Goal: Information Seeking & Learning: Learn about a topic

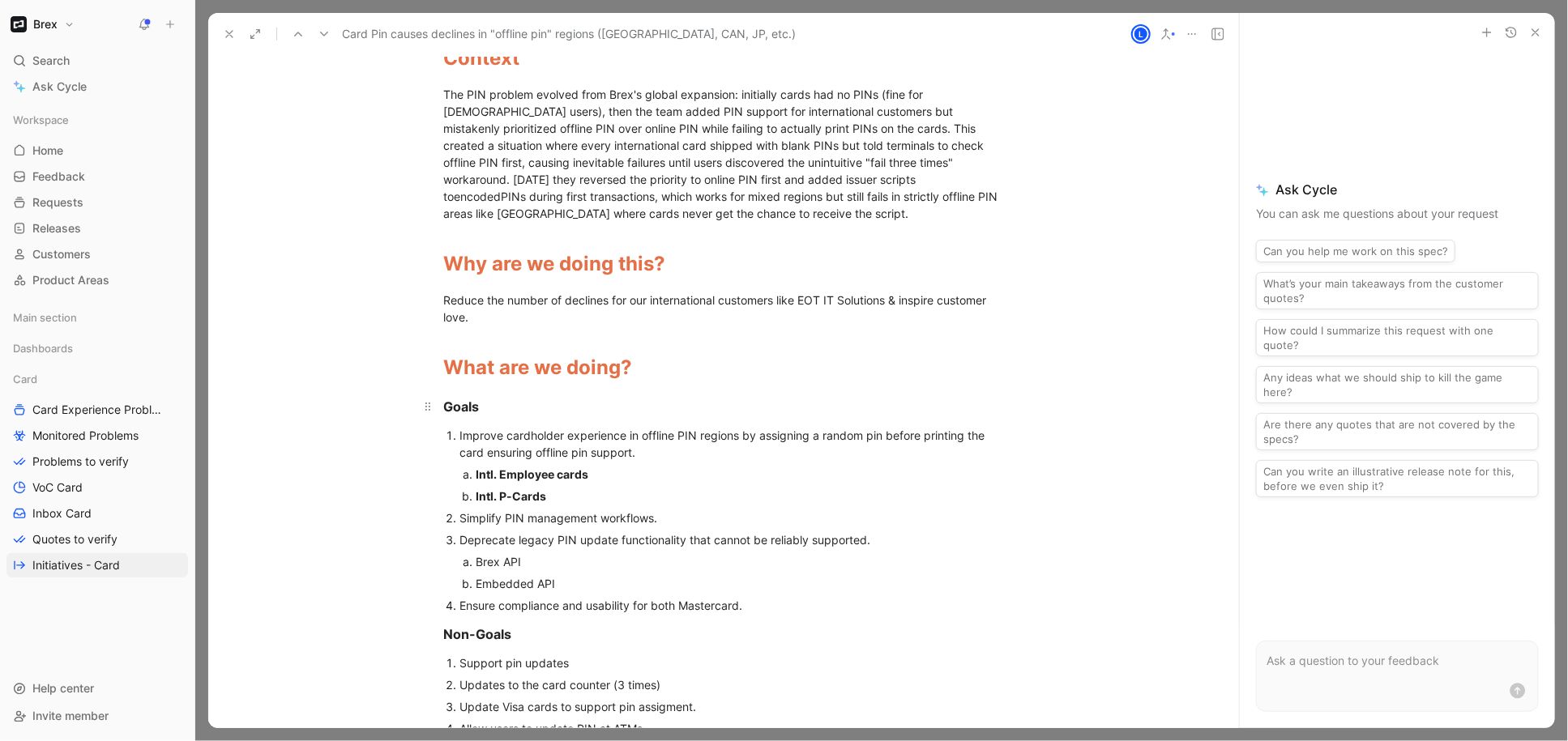
scroll to position [542, 0]
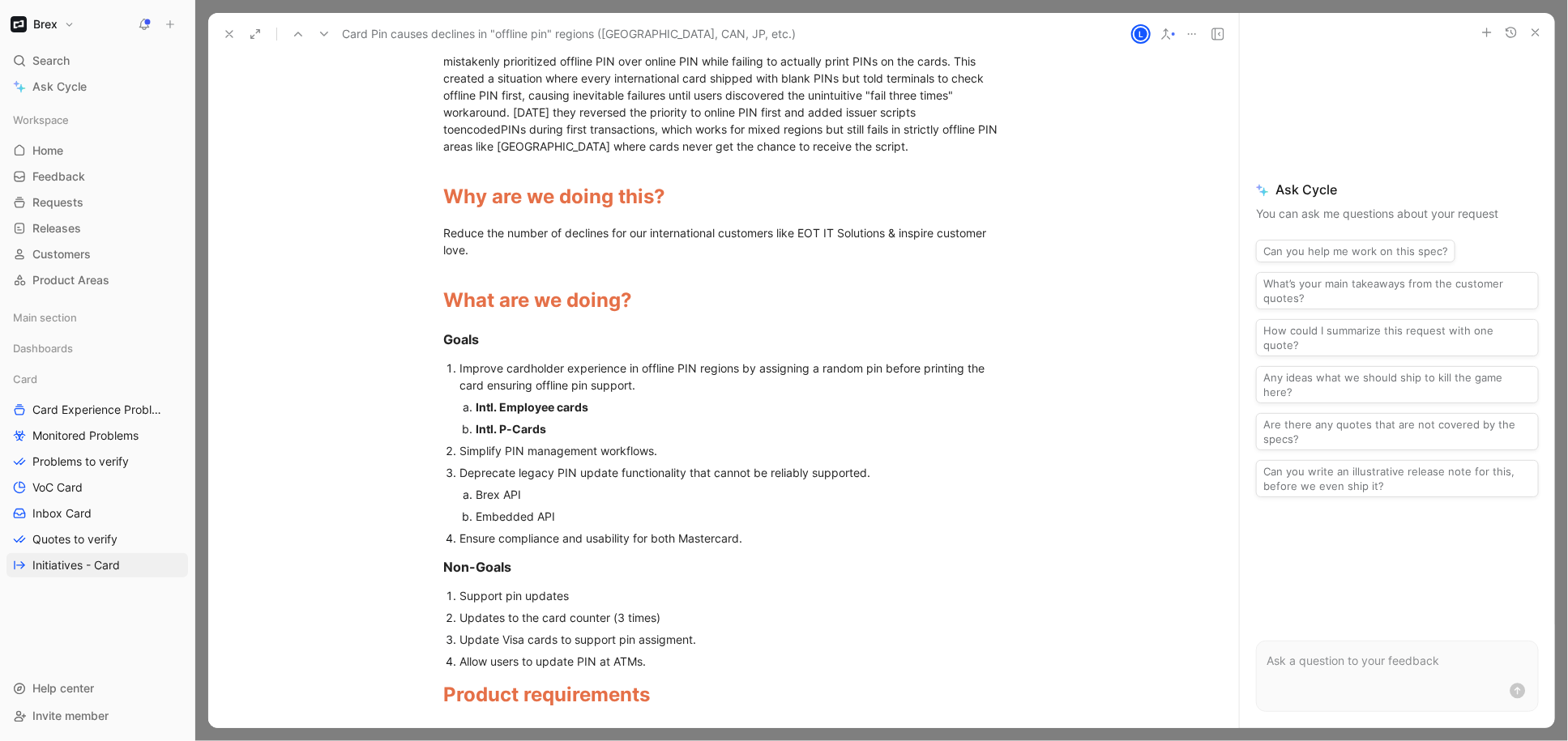
click at [498, 400] on strong "Intl. Employee cards" at bounding box center [532, 407] width 112 height 13
click at [555, 420] on div "Intl. P-Cards" at bounding box center [724, 429] width 497 height 17
click at [486, 400] on strong "Intl. Employee cards" at bounding box center [532, 407] width 112 height 13
drag, startPoint x: 492, startPoint y: 393, endPoint x: 475, endPoint y: 394, distance: 17.0
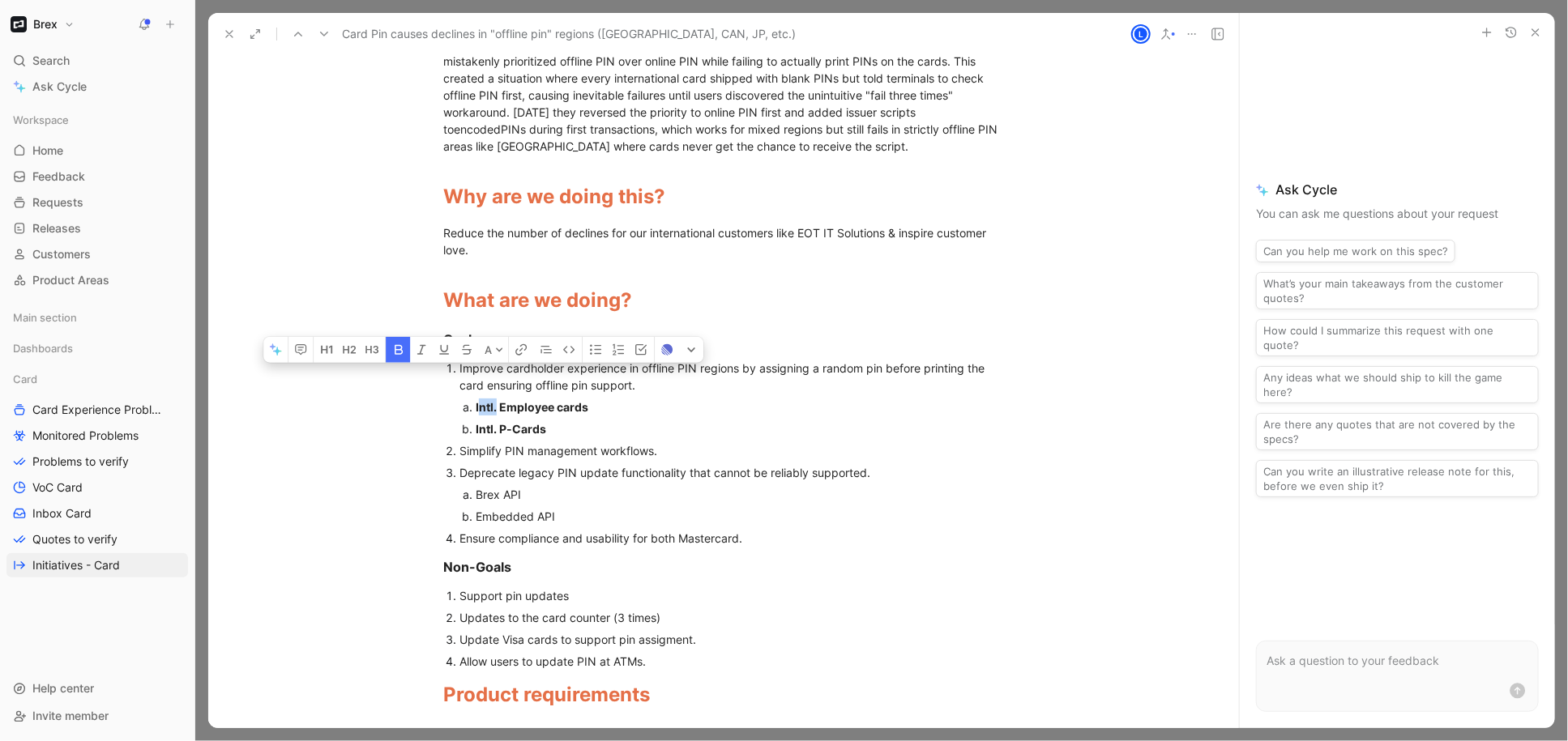
click at [475, 400] on strong "Intl. Employee cards" at bounding box center [532, 407] width 112 height 13
drag, startPoint x: 554, startPoint y: 392, endPoint x: 465, endPoint y: 393, distance: 89.0
click at [475, 396] on li "All Mastercard Employee cards" at bounding box center [724, 407] width 497 height 22
copy strong "All Mastercard"
click at [483, 422] on strong "Intl. P-Cards" at bounding box center [511, 429] width 70 height 13
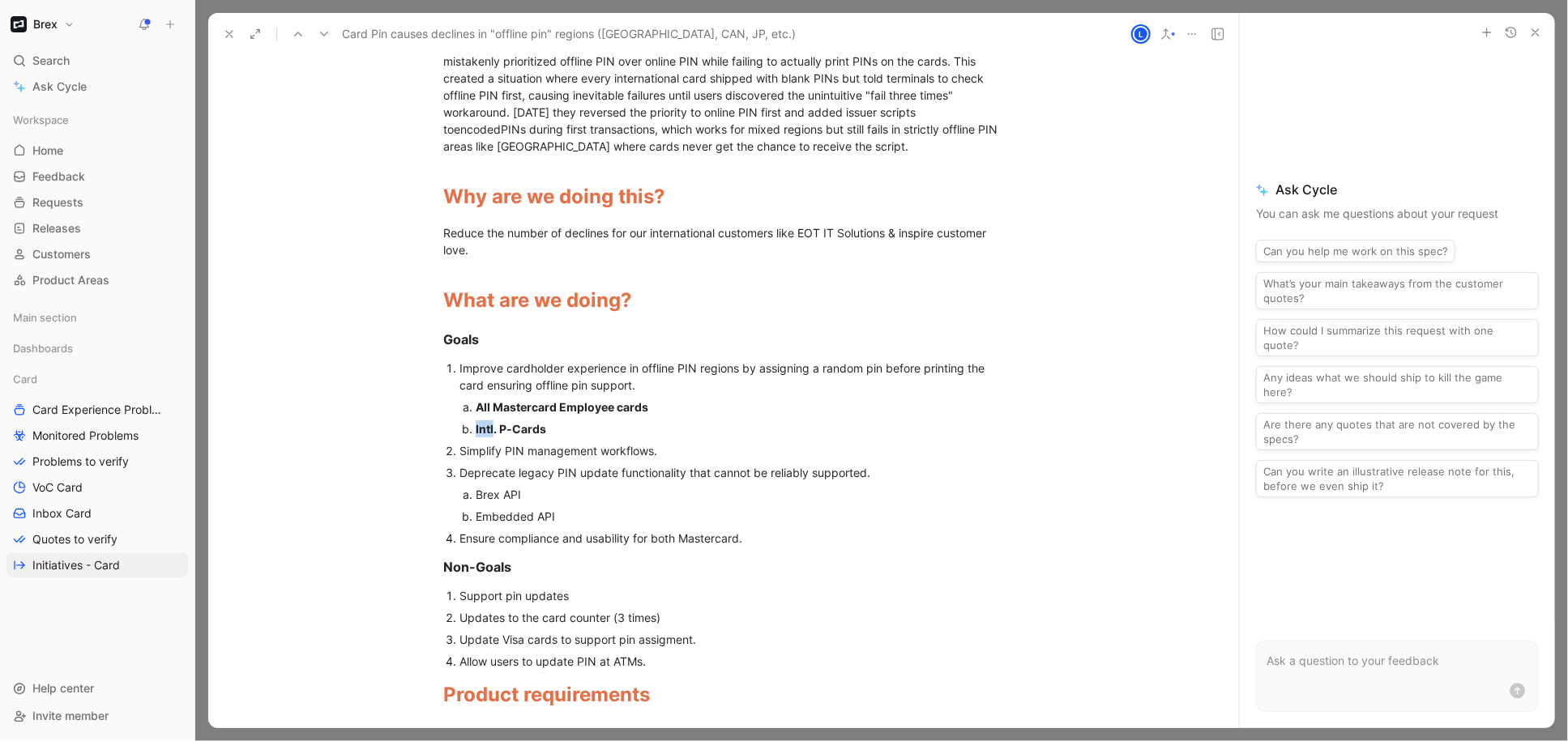
click at [483, 422] on strong "Intl. P-Cards" at bounding box center [511, 429] width 70 height 13
drag, startPoint x: 494, startPoint y: 414, endPoint x: 472, endPoint y: 414, distance: 22.0
click at [475, 422] on strong "Intl. P-Cards" at bounding box center [511, 429] width 70 height 13
click at [626, 420] on div "All Mastercard P-Cards" at bounding box center [724, 429] width 497 height 17
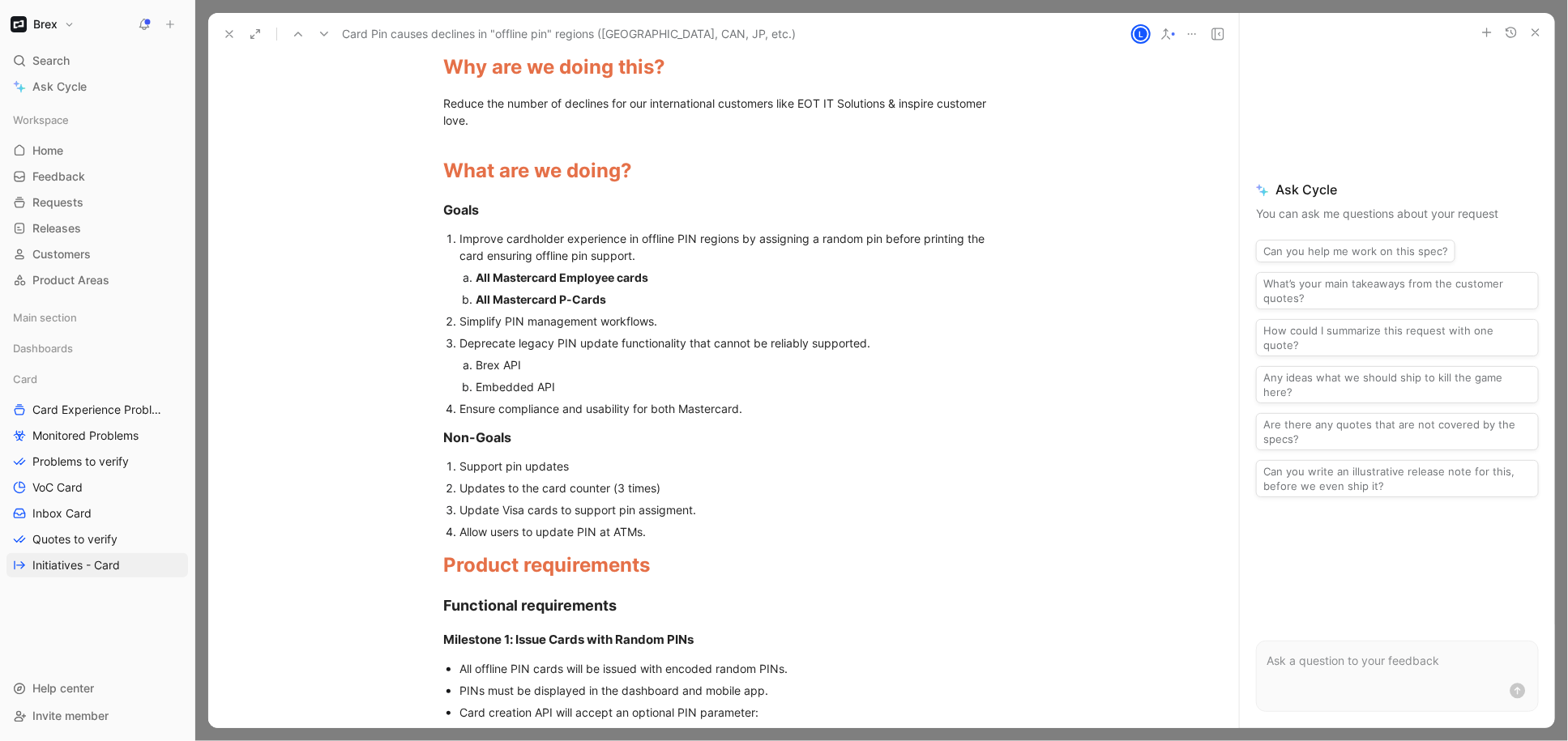
scroll to position [739, 0]
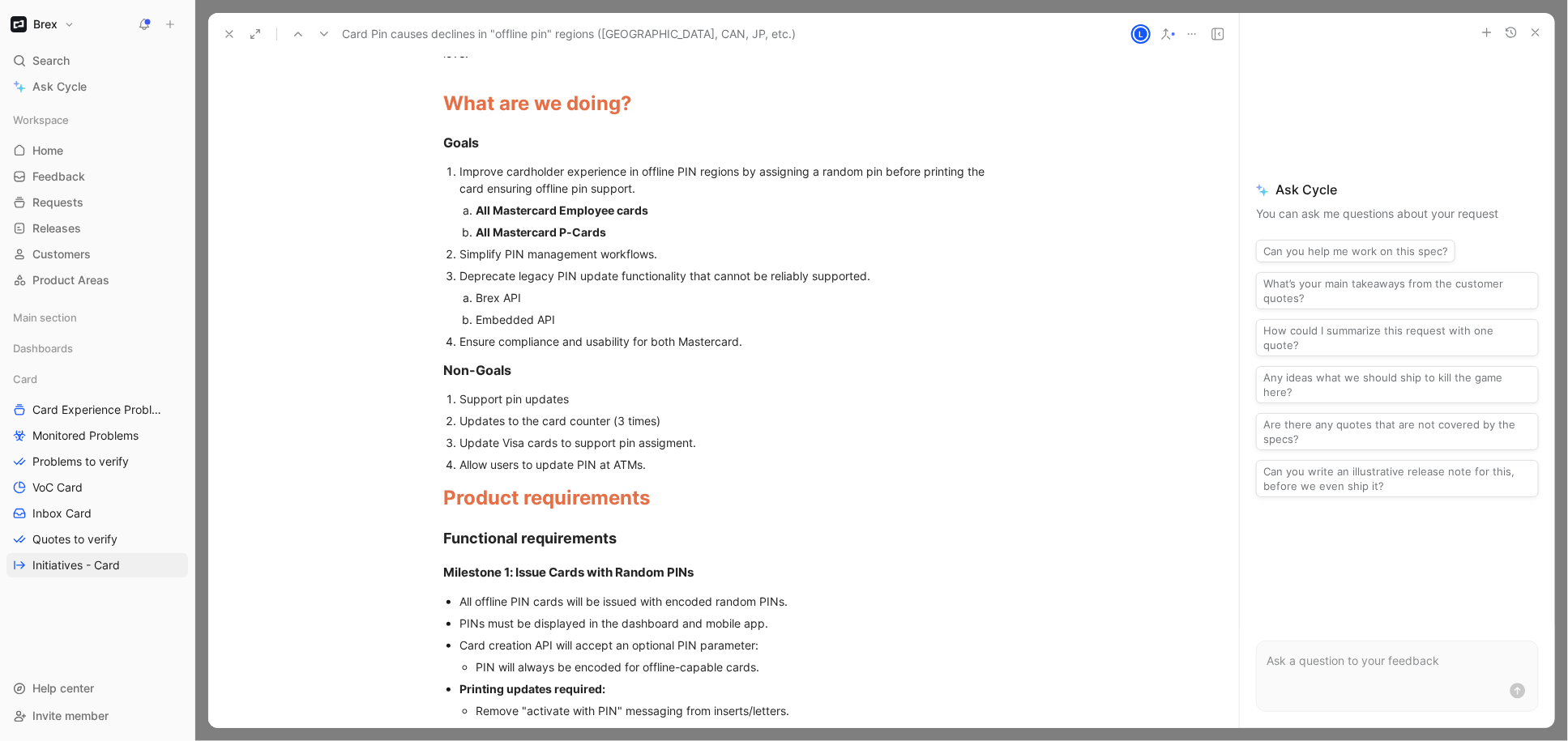
click at [522, 412] on div "Updates to the card counter (3 times)" at bounding box center [732, 421] width 545 height 17
click at [523, 412] on div "Updates to the card counter (3 times)" at bounding box center [732, 421] width 545 height 17
click at [527, 412] on div "Updates to the card counter (3 times)" at bounding box center [732, 421] width 545 height 17
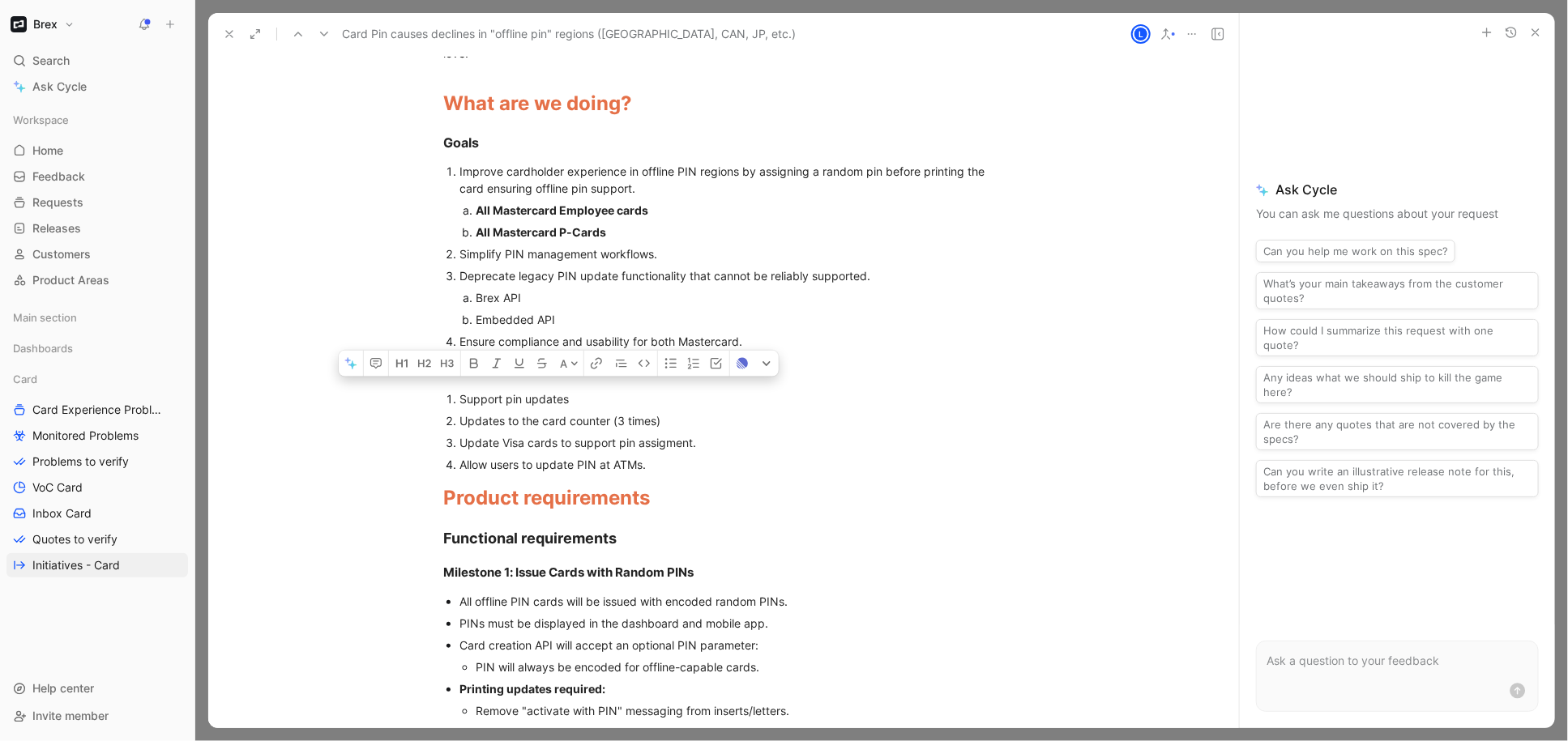
click at [527, 412] on div "Updates to the card counter (3 times)" at bounding box center [732, 421] width 545 height 17
click at [528, 434] on div "Update Visa cards to support pin assigment." at bounding box center [732, 443] width 545 height 17
click at [524, 456] on div "Allow users to update PIN at ATMs." at bounding box center [732, 465] width 545 height 17
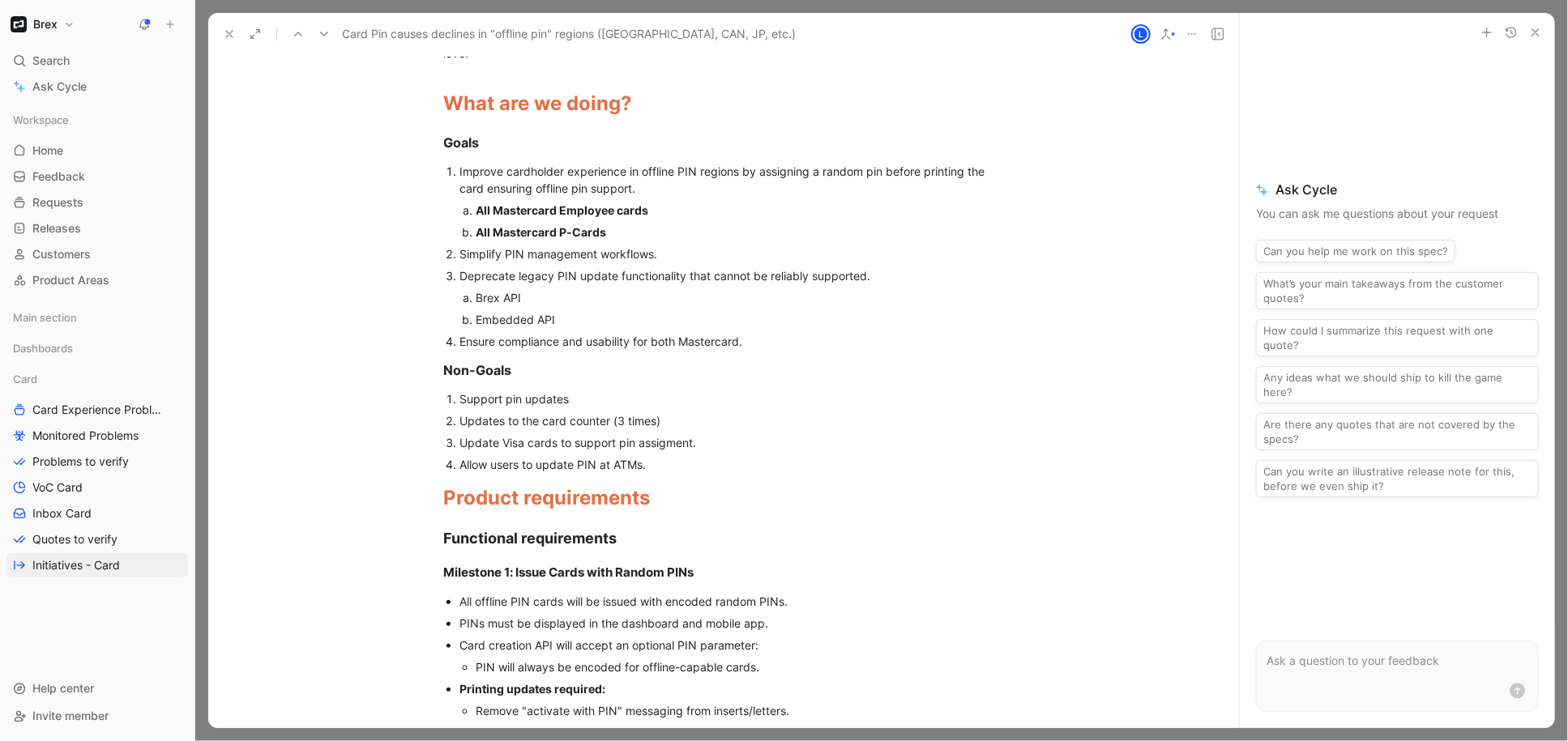
click at [525, 456] on div "Allow users to update PIN at ATMs." at bounding box center [732, 465] width 545 height 17
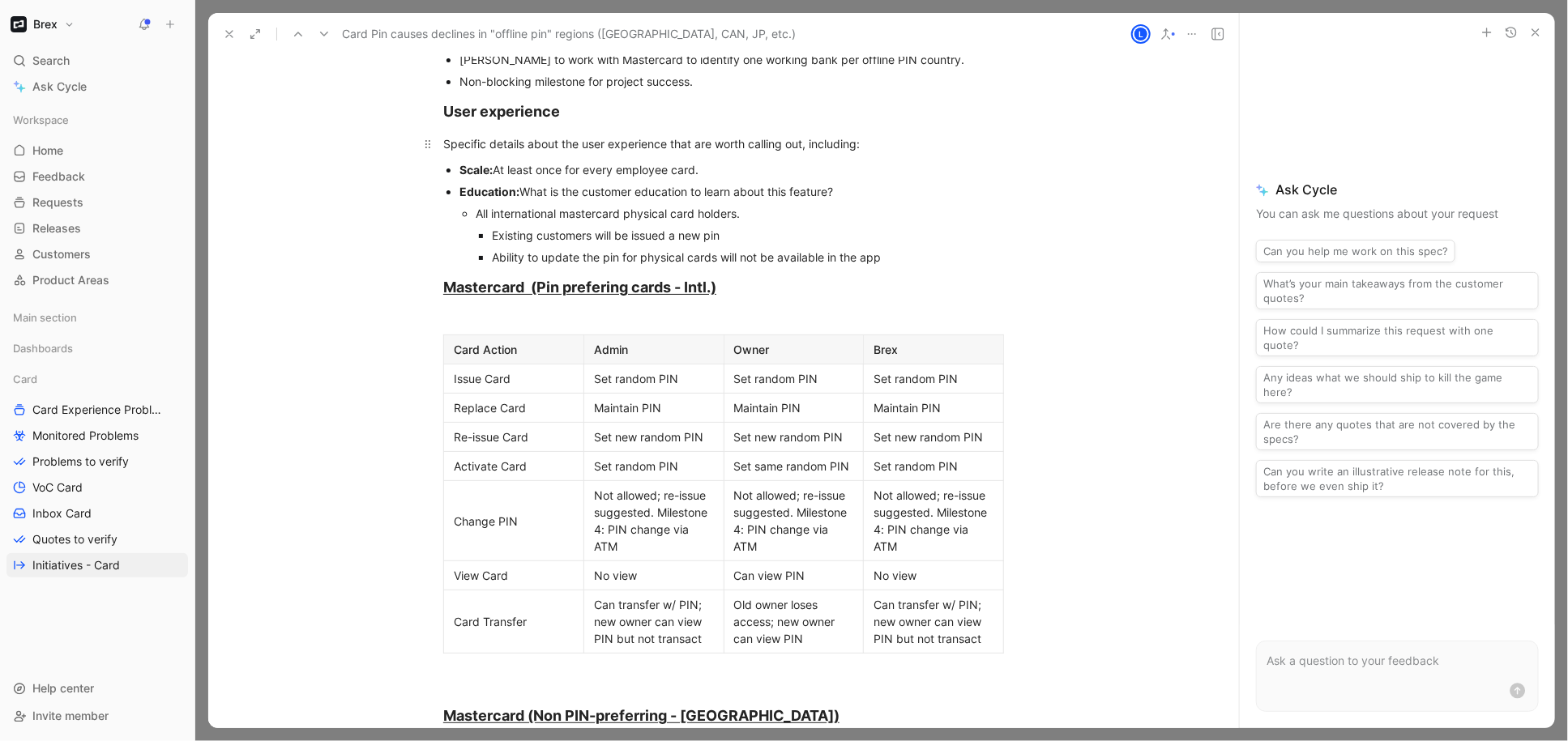
scroll to position [1936, 0]
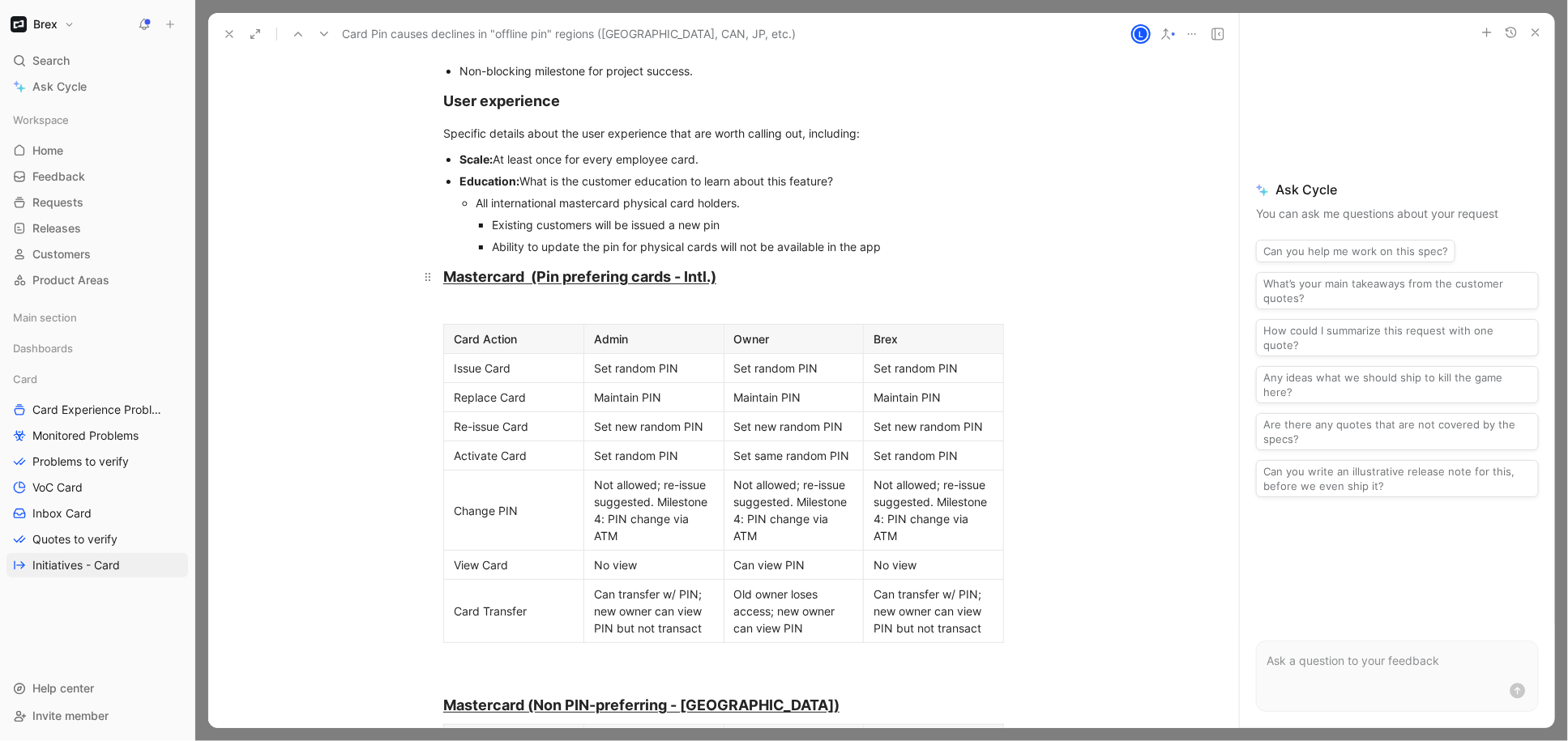
click at [686, 269] on u "Mastercard (Pin prefering cards - Intl.)" at bounding box center [579, 277] width 273 height 17
click at [713, 269] on u "Mastercard (Pin prefering cards - Intl.)" at bounding box center [579, 277] width 273 height 17
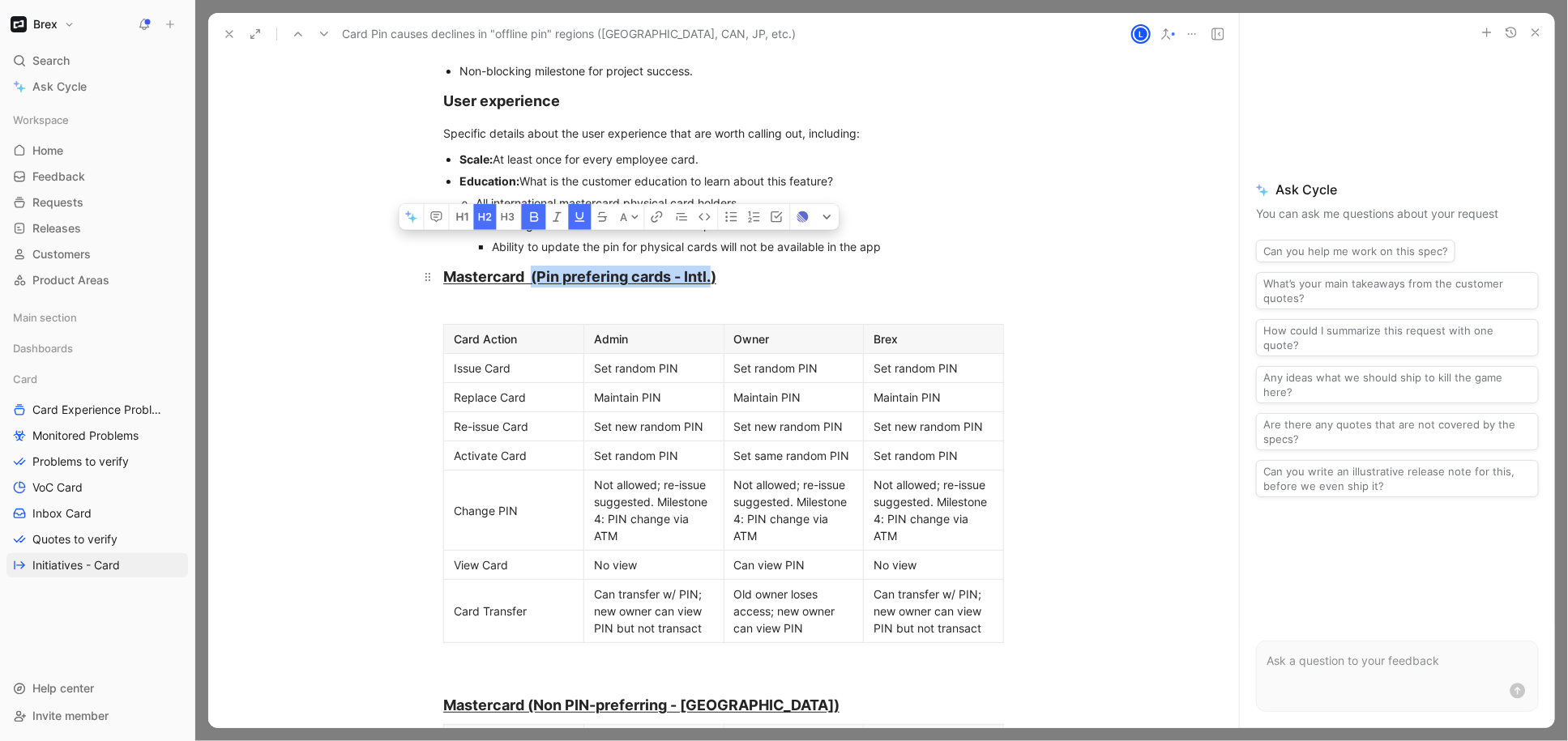
drag, startPoint x: 708, startPoint y: 263, endPoint x: 531, endPoint y: 256, distance: 177.1
click at [531, 269] on u "Mastercard (Pin prefering cards - Intl.)" at bounding box center [579, 277] width 273 height 17
click at [672, 271] on h2 "Mastercard (Pin prefering cards - Intl.)" at bounding box center [723, 276] width 622 height 35
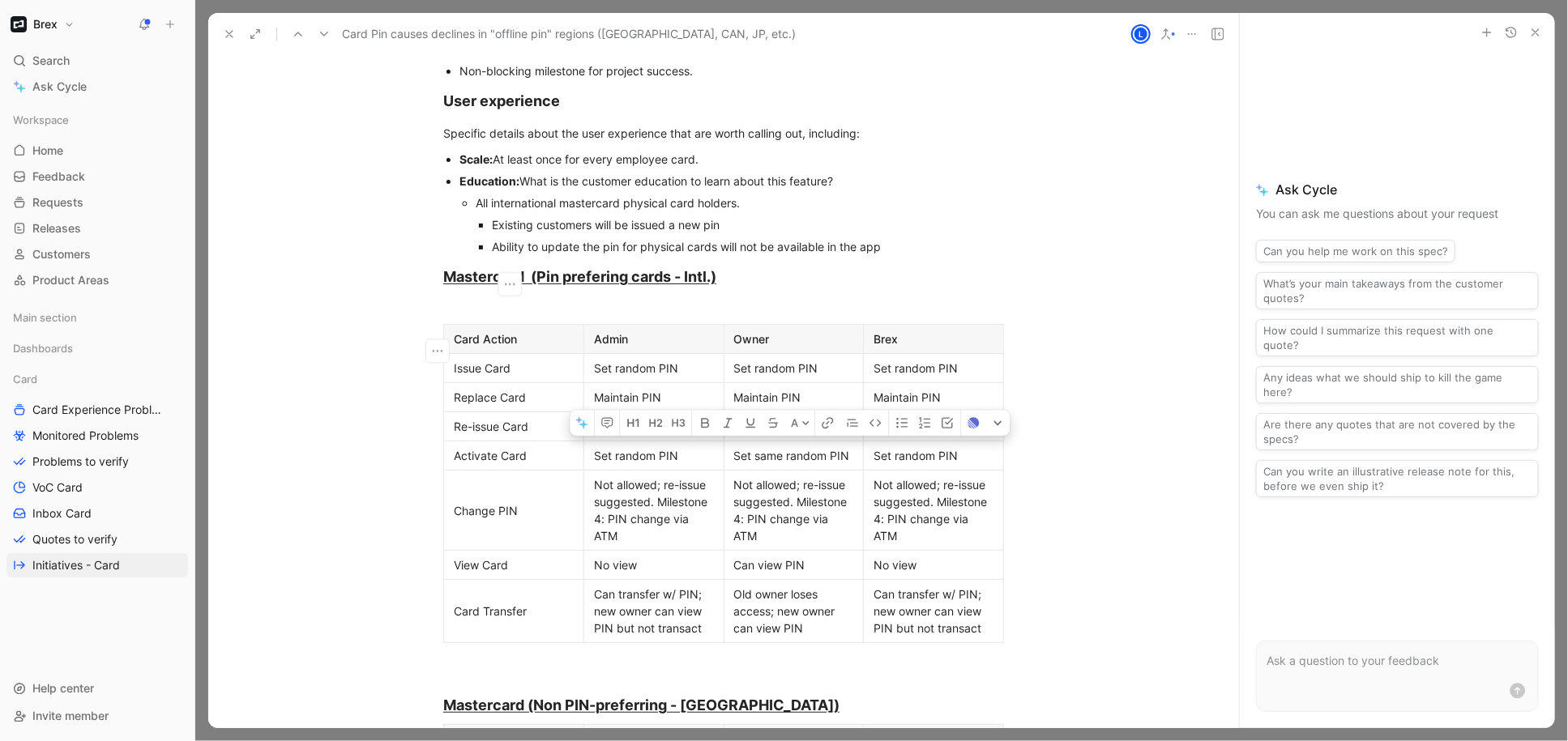
drag, startPoint x: 450, startPoint y: 345, endPoint x: 853, endPoint y: 540, distance: 447.7
click at [855, 541] on tbody "Card Action Admin Owner Brex Issue Card Set random PIN Set random PIN Set rando…" at bounding box center [724, 484] width 560 height 318
drag, startPoint x: 979, startPoint y: 612, endPoint x: 613, endPoint y: 468, distance: 393.3
click at [612, 467] on tbody "Card Action Admin Owner Brex Issue Card Set random PIN Set random PIN Set rando…" at bounding box center [724, 484] width 560 height 318
click at [537, 360] on div "Issue Card" at bounding box center [513, 369] width 120 height 17
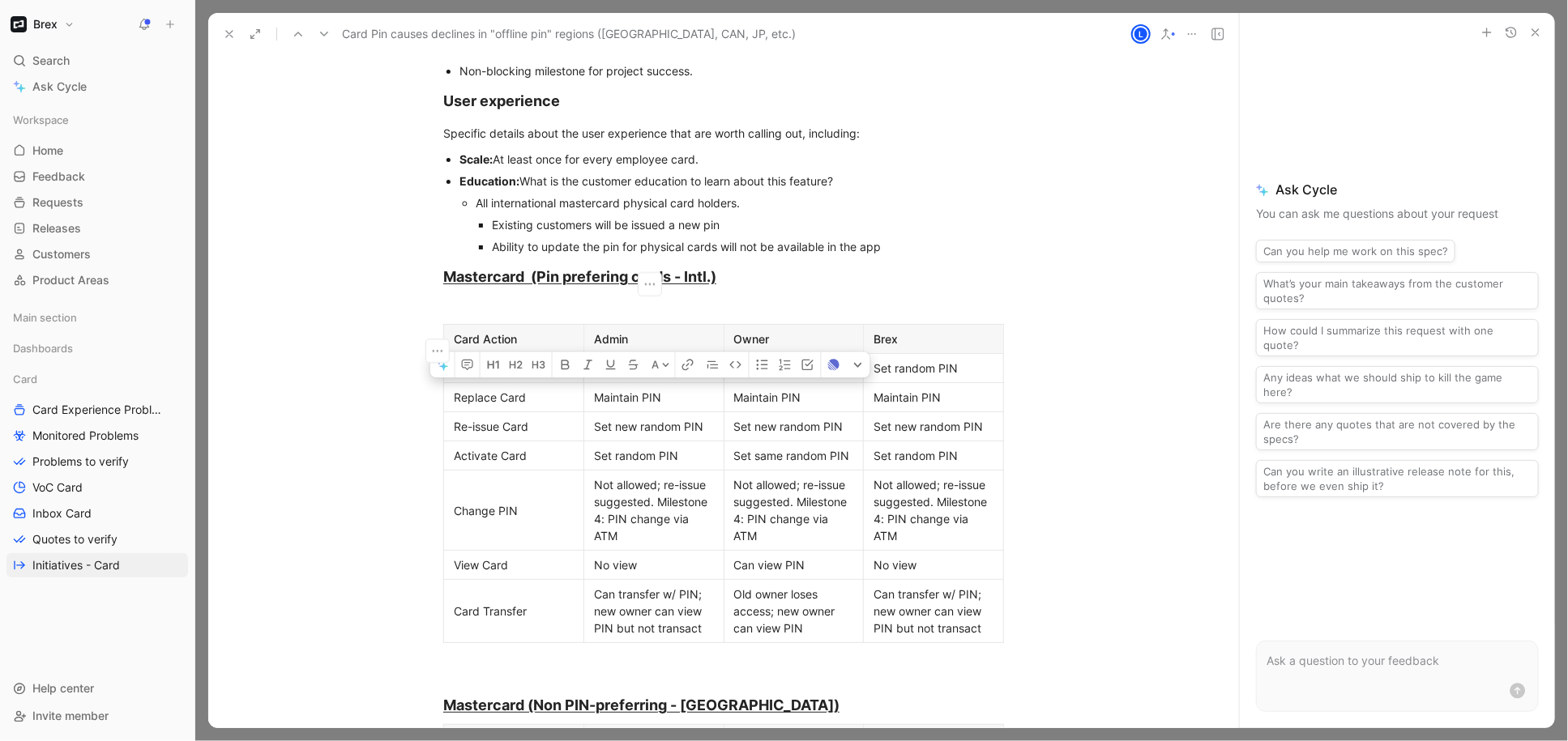
drag, startPoint x: 599, startPoint y: 379, endPoint x: 603, endPoint y: 410, distance: 31.3
click at [603, 410] on tbody "Card Action Admin Owner Brex Issue Card Set random PIN Set random PIN Set rando…" at bounding box center [724, 484] width 560 height 318
click at [646, 474] on p "Not allowed; re-issue suggested. Milestone 4: PIN change via ATM" at bounding box center [653, 511] width 132 height 73
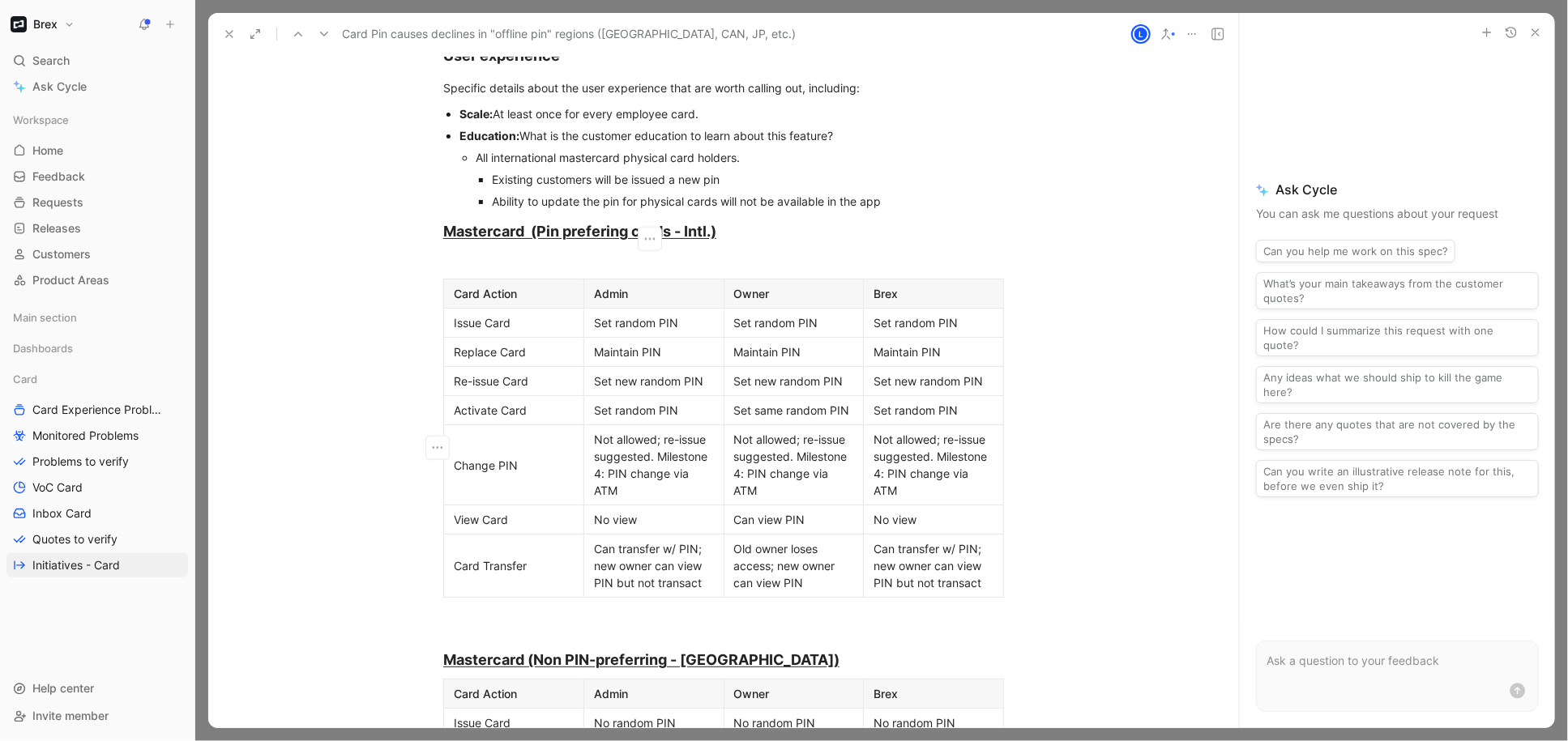
scroll to position [1982, 0]
click at [426, 257] on icon at bounding box center [428, 264] width 13 height 13
click at [423, 257] on icon at bounding box center [428, 264] width 13 height 13
click at [461, 254] on div at bounding box center [723, 263] width 561 height 17
drag, startPoint x: 448, startPoint y: 243, endPoint x: 1006, endPoint y: 571, distance: 647.3
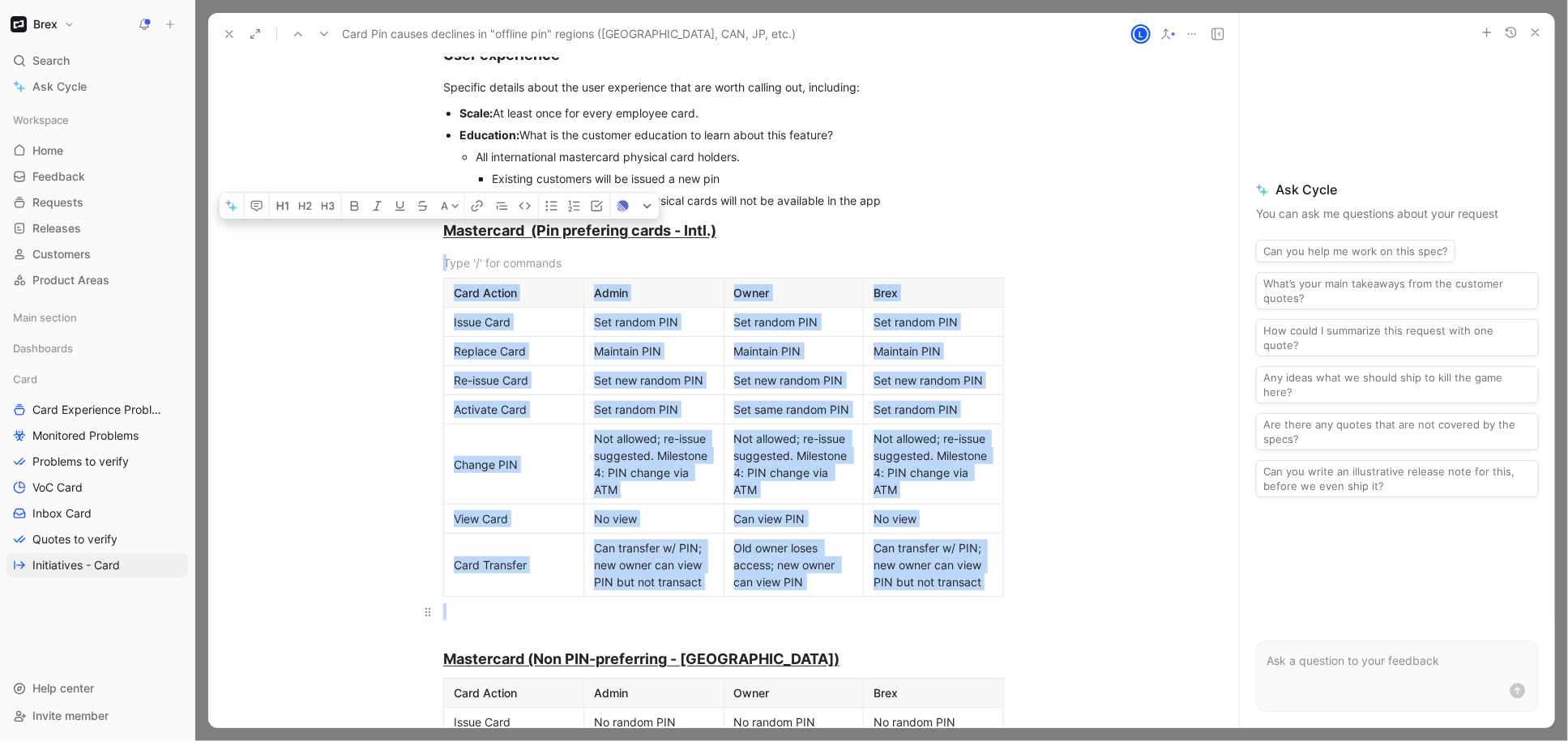
drag, startPoint x: 458, startPoint y: 240, endPoint x: 496, endPoint y: 596, distance: 358.0
copy div "Card Action Admin Owner Brex Issue Card Set random PIN Set random PIN Set rando…"
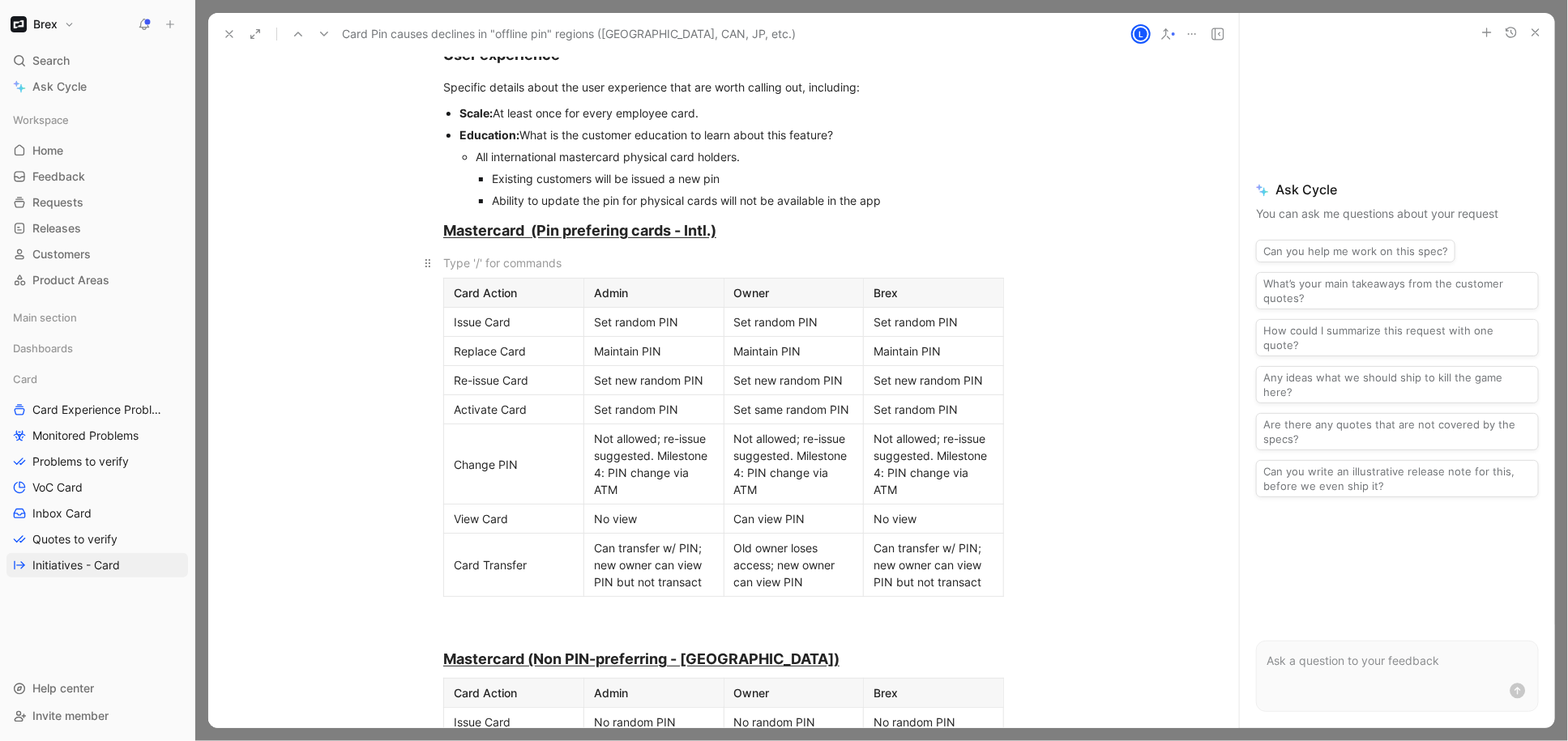
click at [720, 254] on div at bounding box center [723, 263] width 561 height 17
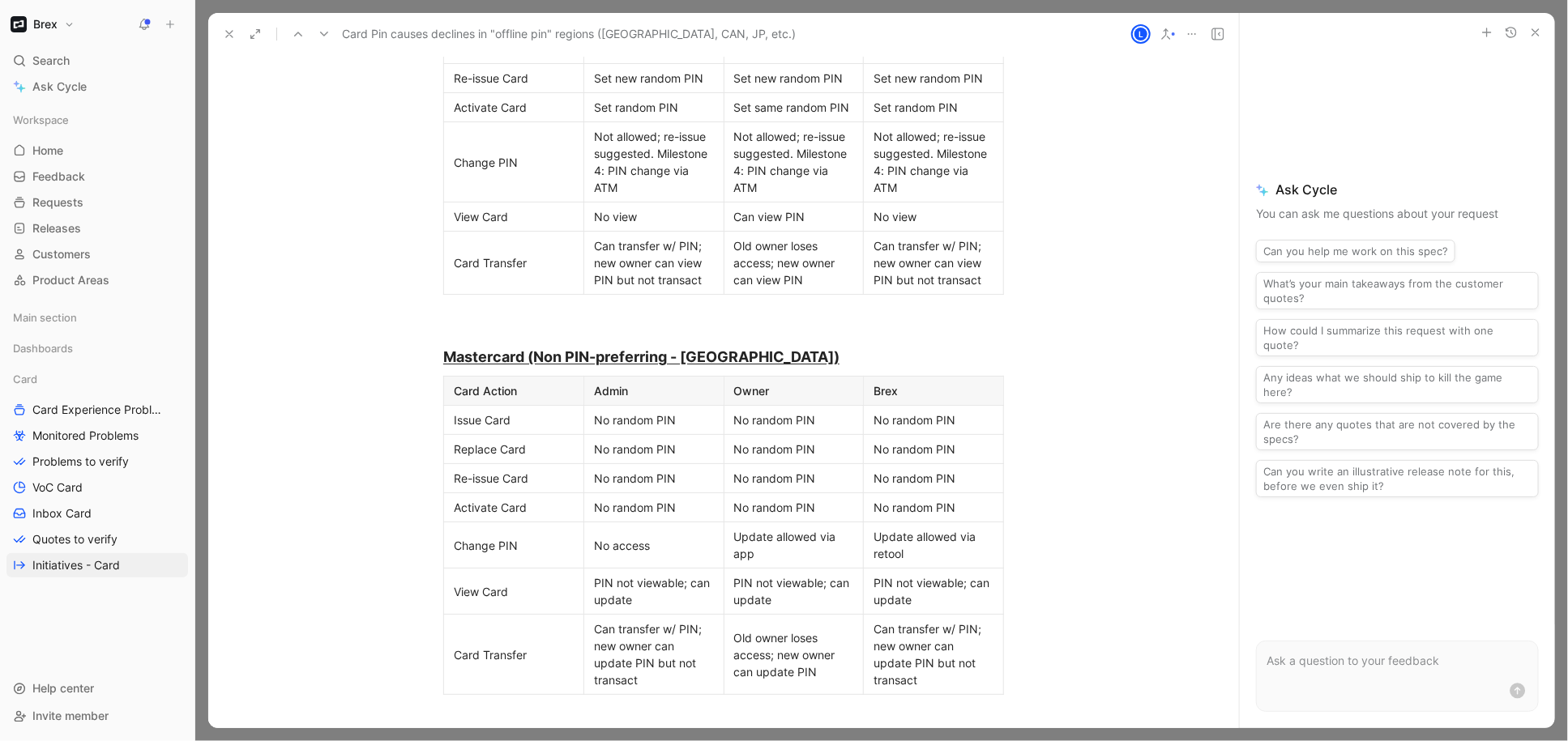
scroll to position [2303, 0]
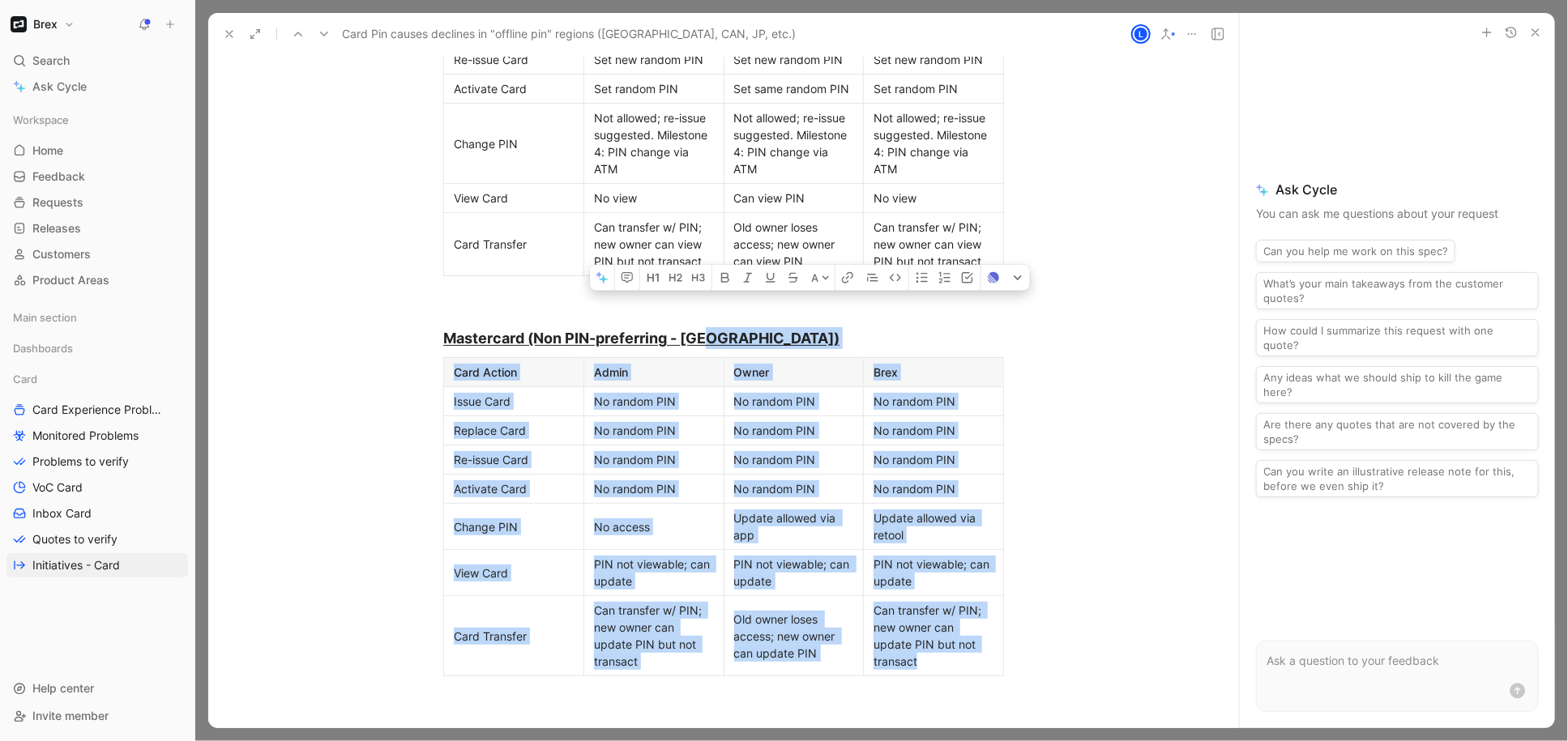
drag, startPoint x: 713, startPoint y: 319, endPoint x: 955, endPoint y: 645, distance: 406.0
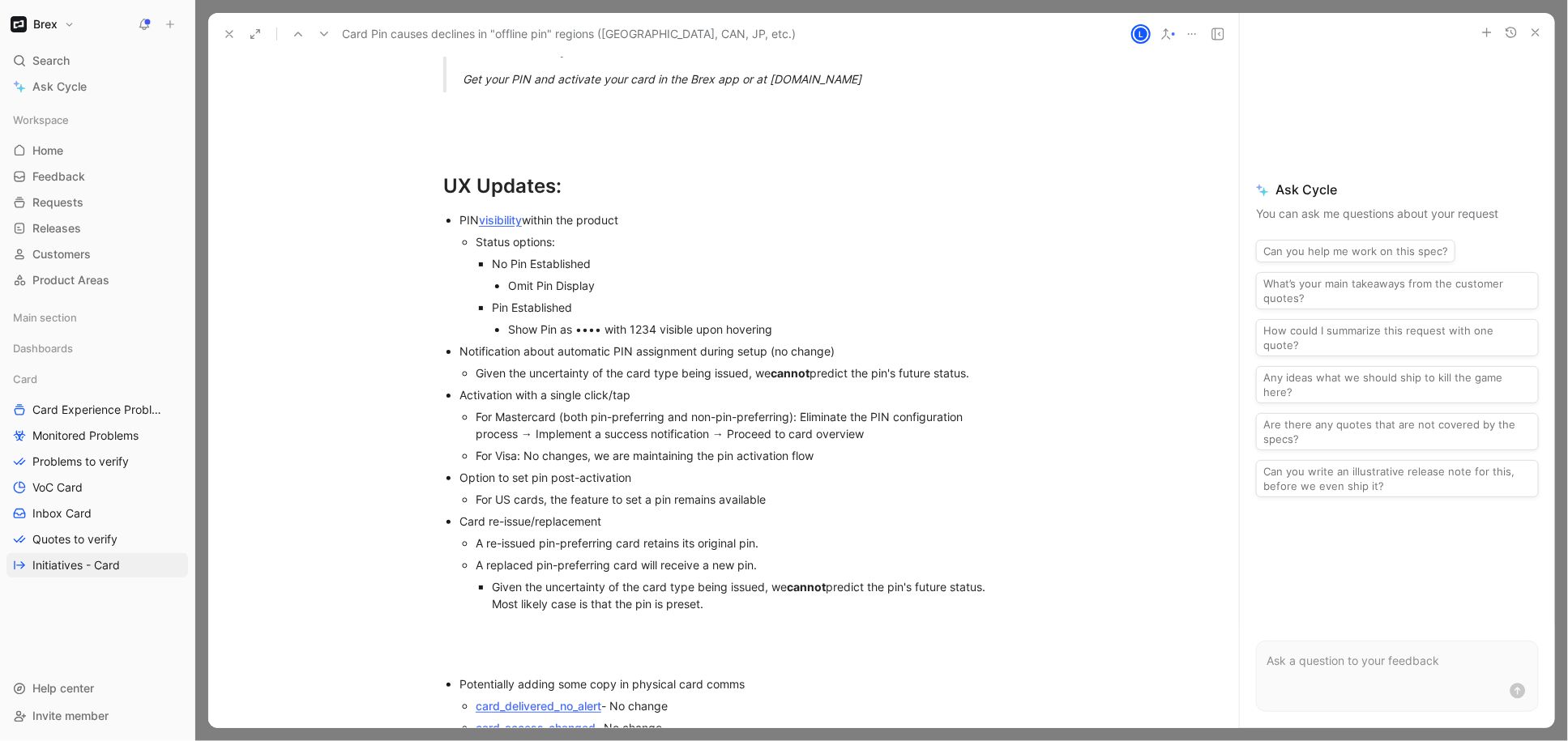
scroll to position [4280, 0]
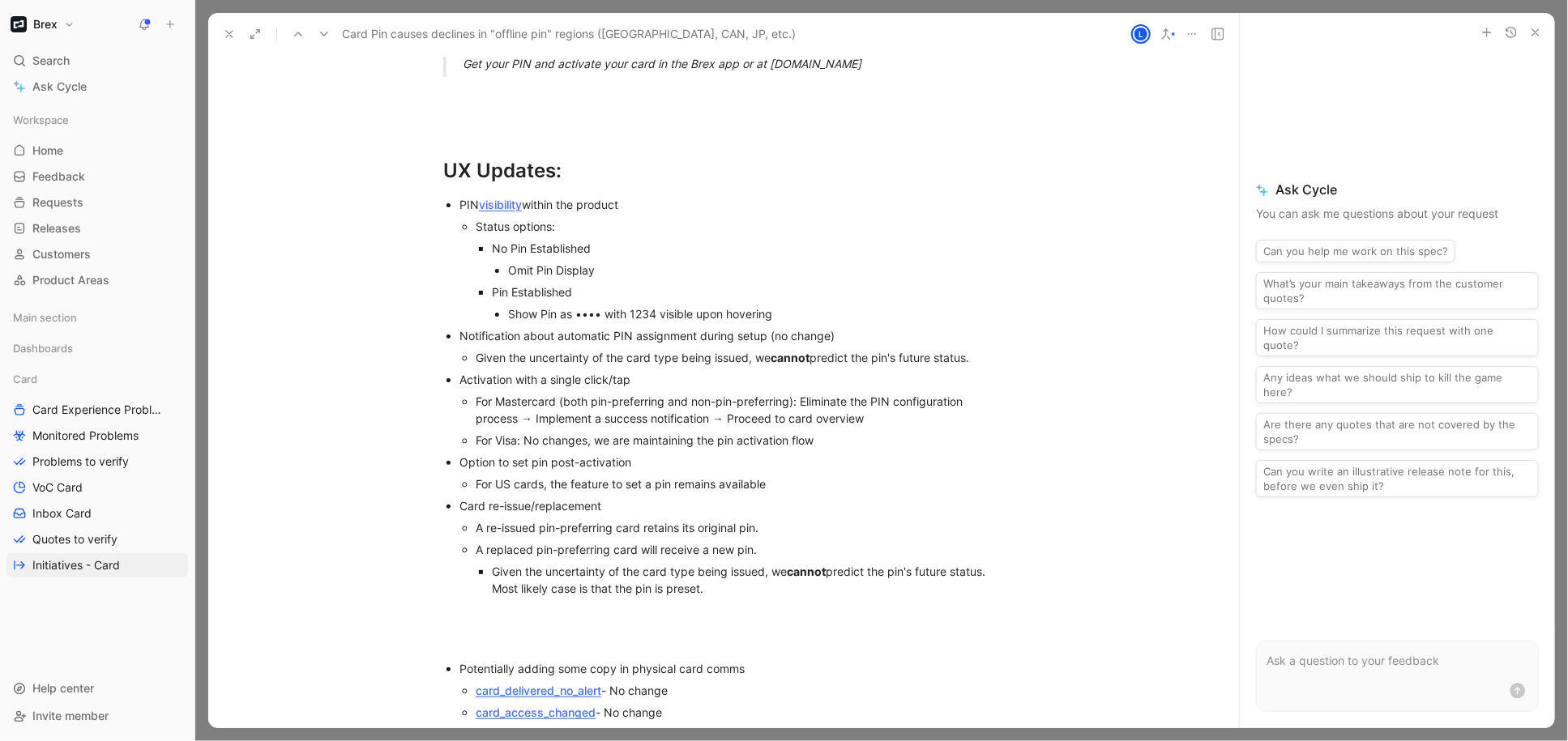
click at [519, 259] on p "Omit Pin Display" at bounding box center [755, 270] width 496 height 22
click at [518, 306] on div "Show Pin as •••• with 1234 visible upon hovering" at bounding box center [755, 314] width 496 height 17
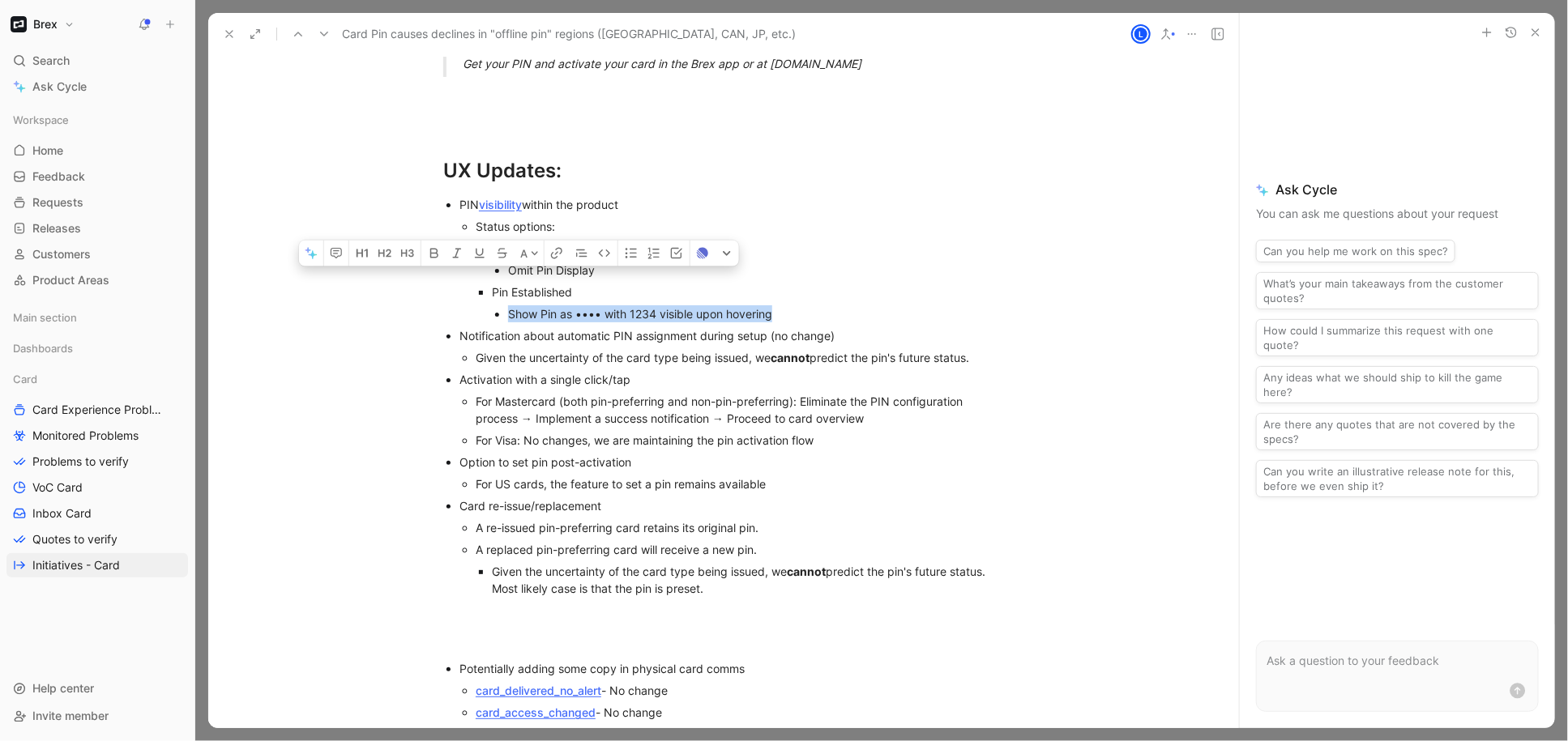
click at [518, 306] on div "Show Pin as •••• with 1234 visible upon hovering" at bounding box center [755, 314] width 496 height 17
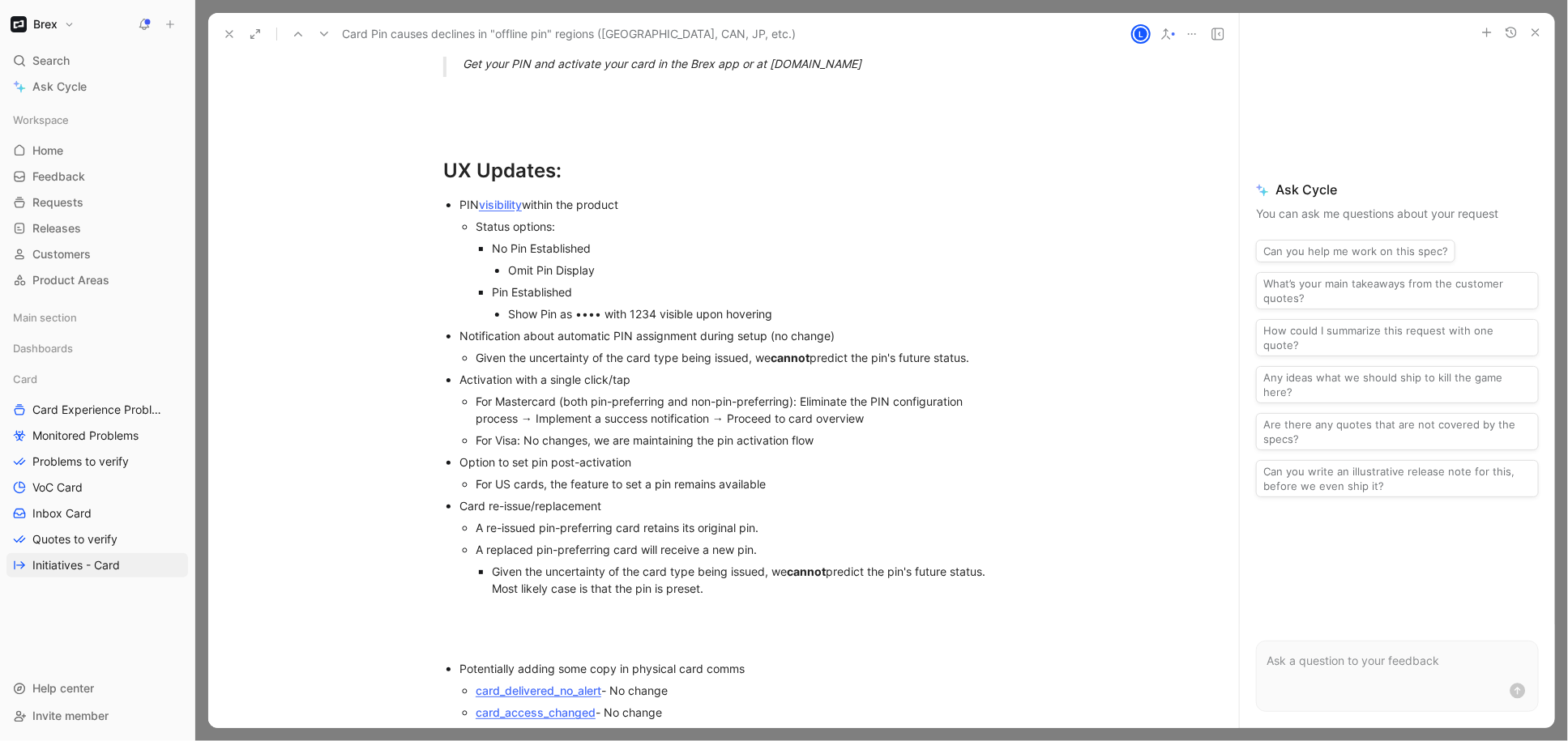
click at [500, 350] on div "Given the uncertainty of the card type being issued, we cannot predict the pin'…" at bounding box center [739, 358] width 529 height 17
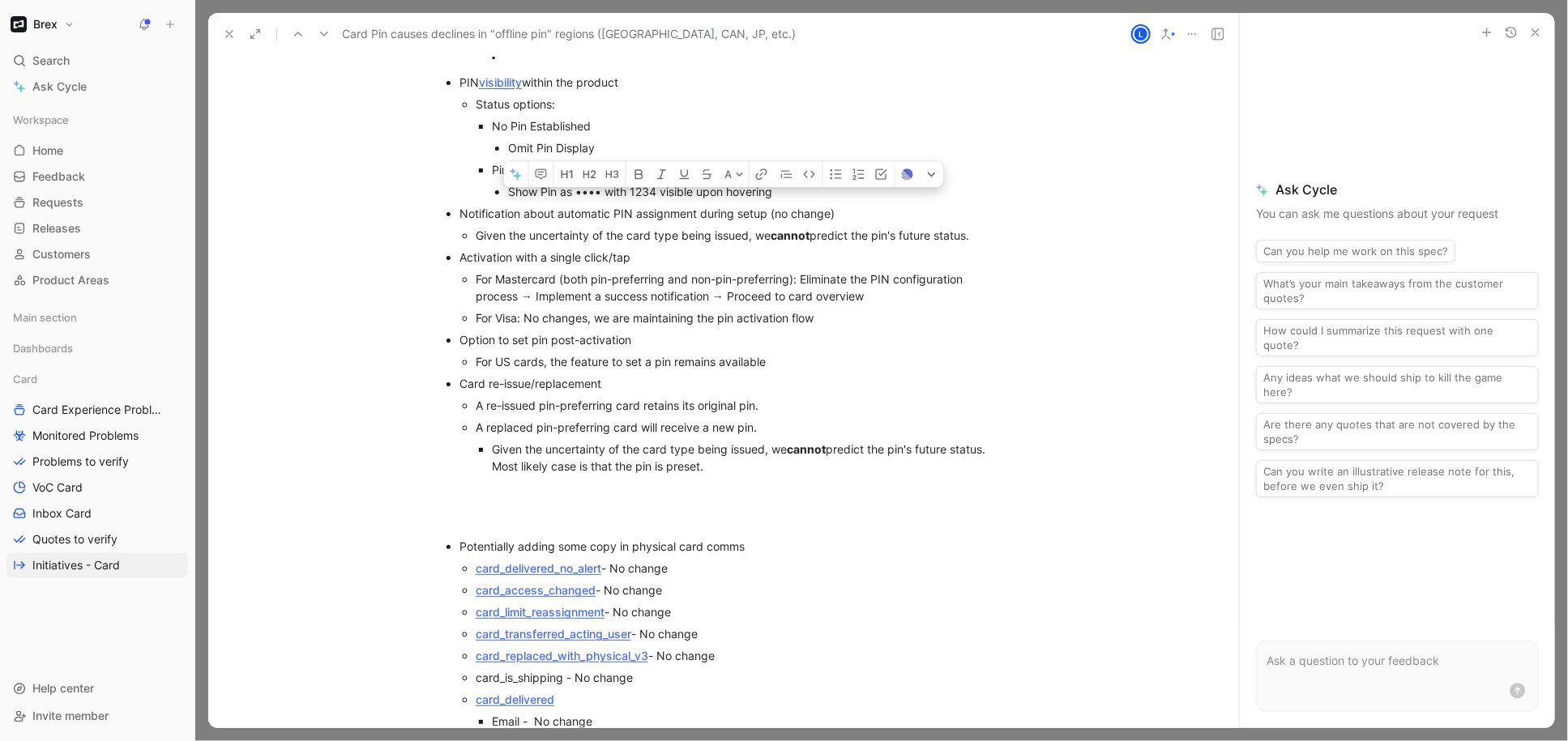
scroll to position [4407, 0]
click at [520, 267] on div "For Mastercard (both pin-preferring and non-pin-preferring): Eliminate the PIN …" at bounding box center [739, 284] width 529 height 34
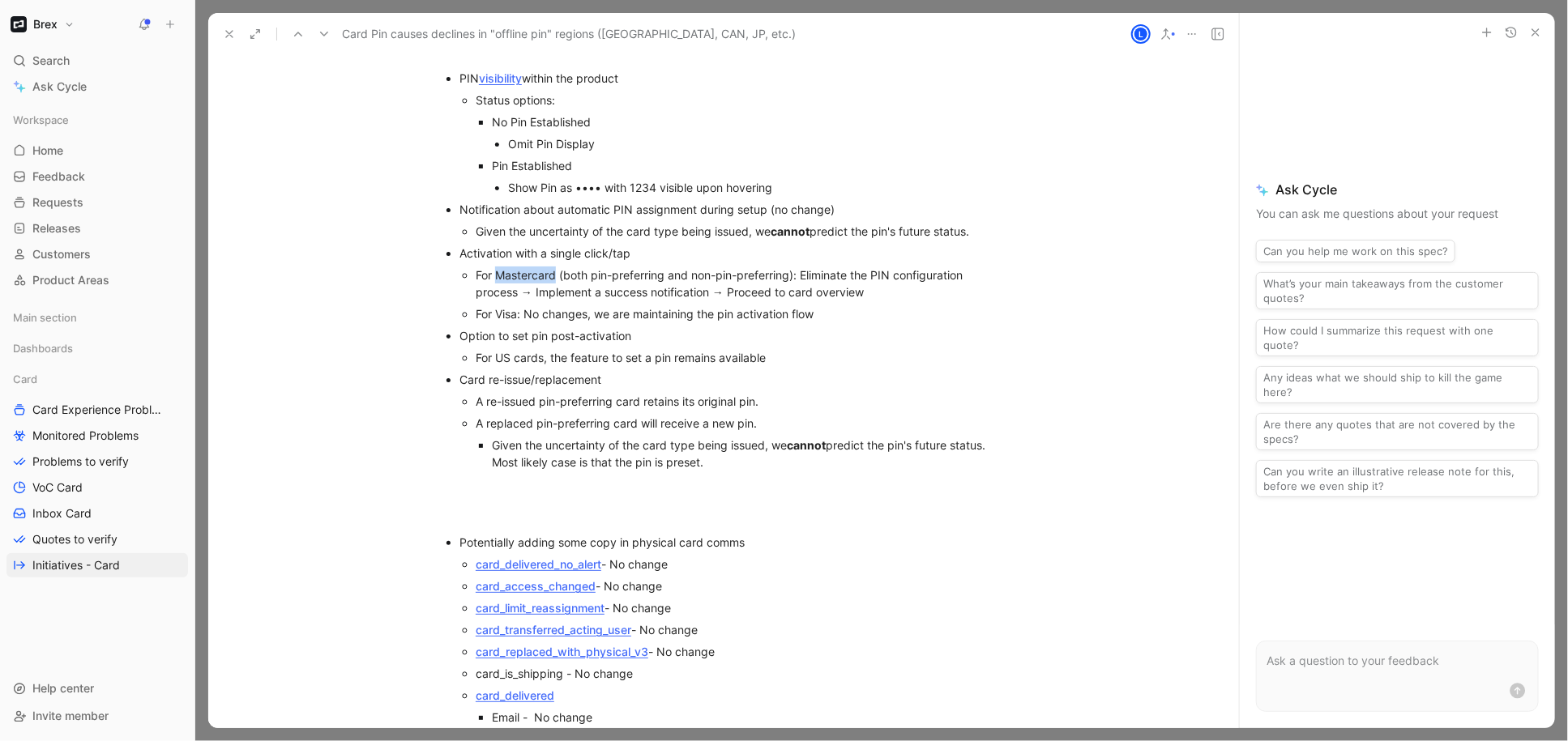
click at [520, 267] on div "For Mastercard (both pin-preferring and non-pin-preferring): Eliminate the PIN …" at bounding box center [739, 284] width 529 height 34
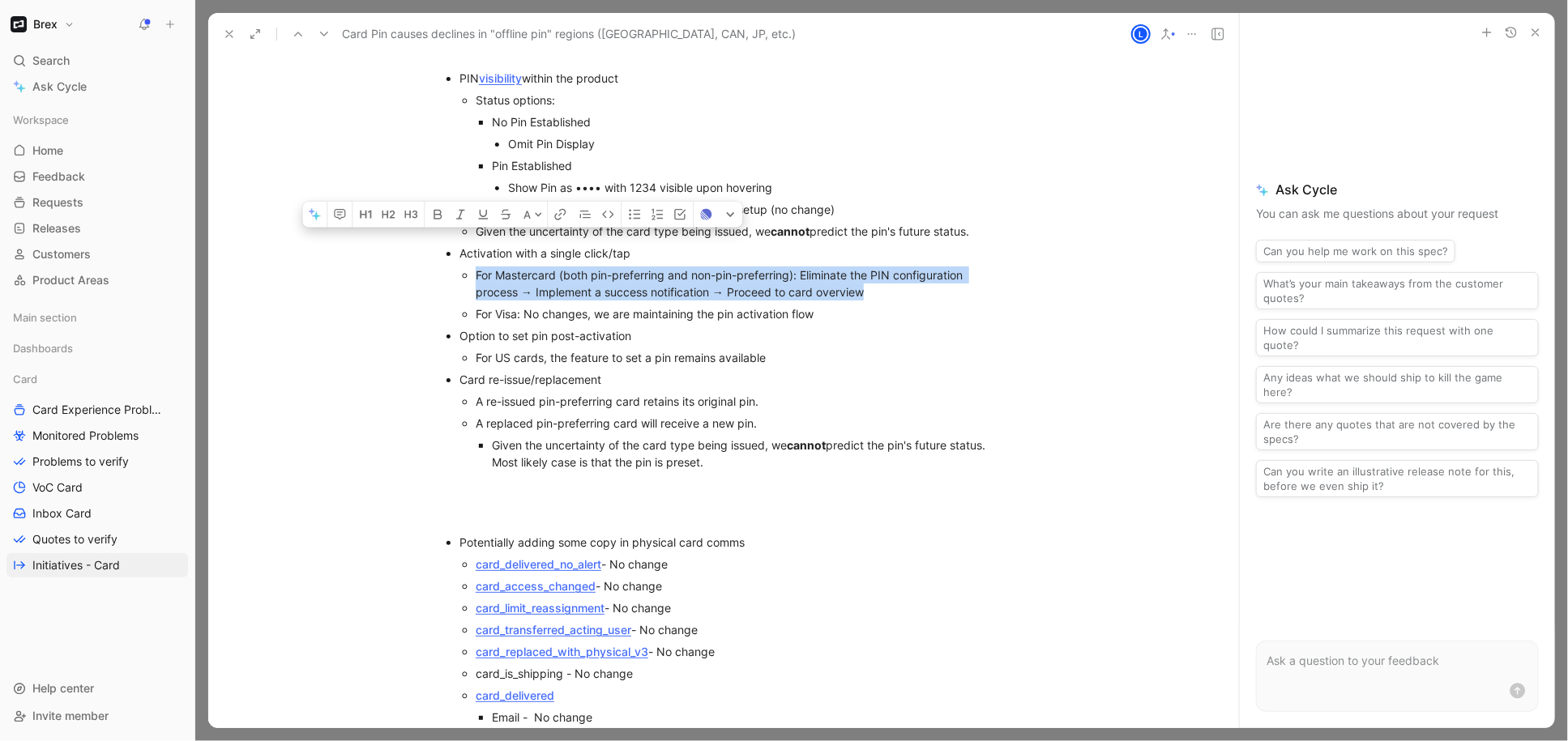
click at [520, 267] on div "For Mastercard (both pin-preferring and non-pin-preferring): Eliminate the PIN …" at bounding box center [739, 284] width 529 height 34
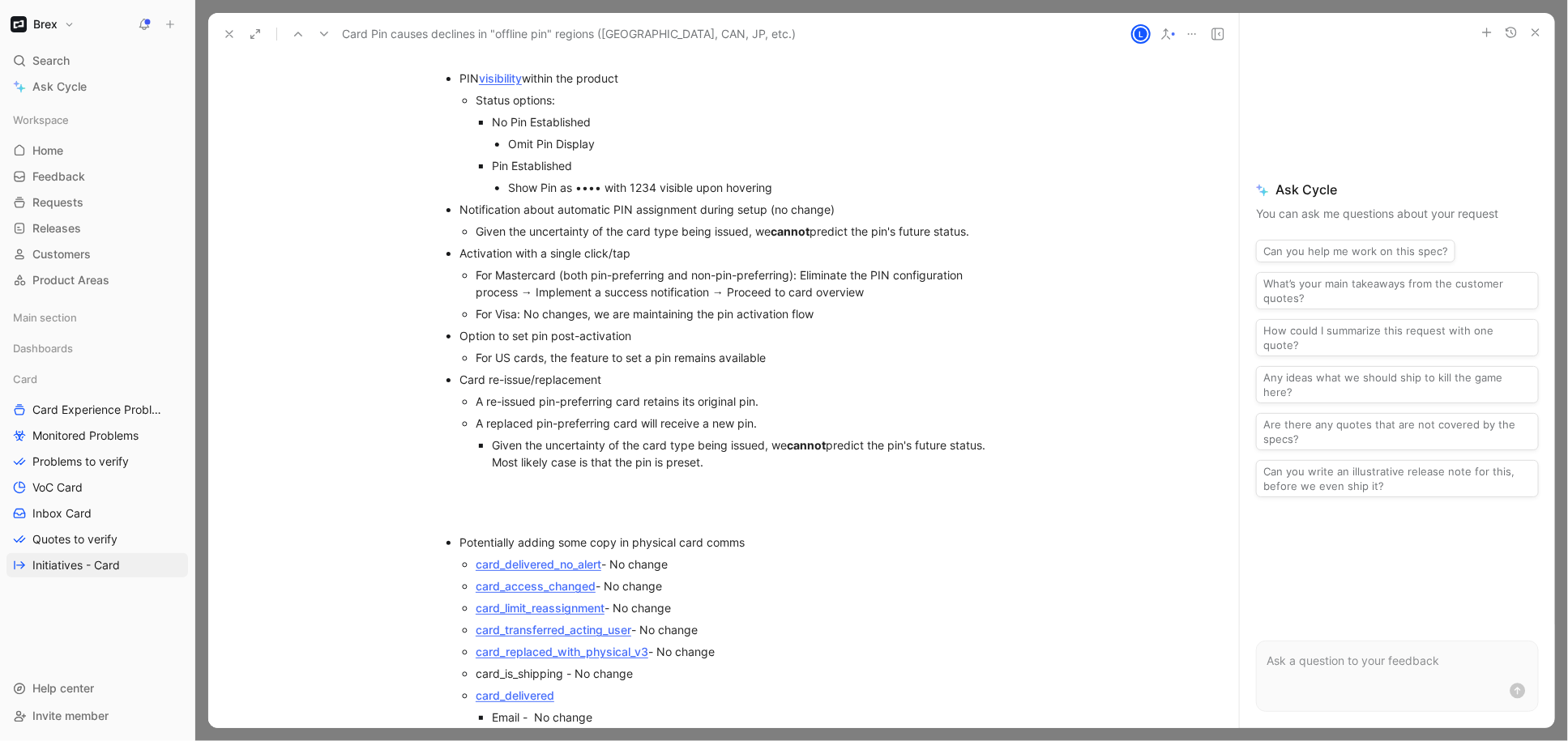
click at [524, 306] on div "For Visa: No changes, we are maintaining the pin activation flow" at bounding box center [739, 314] width 529 height 17
click at [551, 271] on div "For Mastercard (both pin-preferring and non-pin-preferring): Eliminate the PIN …" at bounding box center [739, 284] width 529 height 34
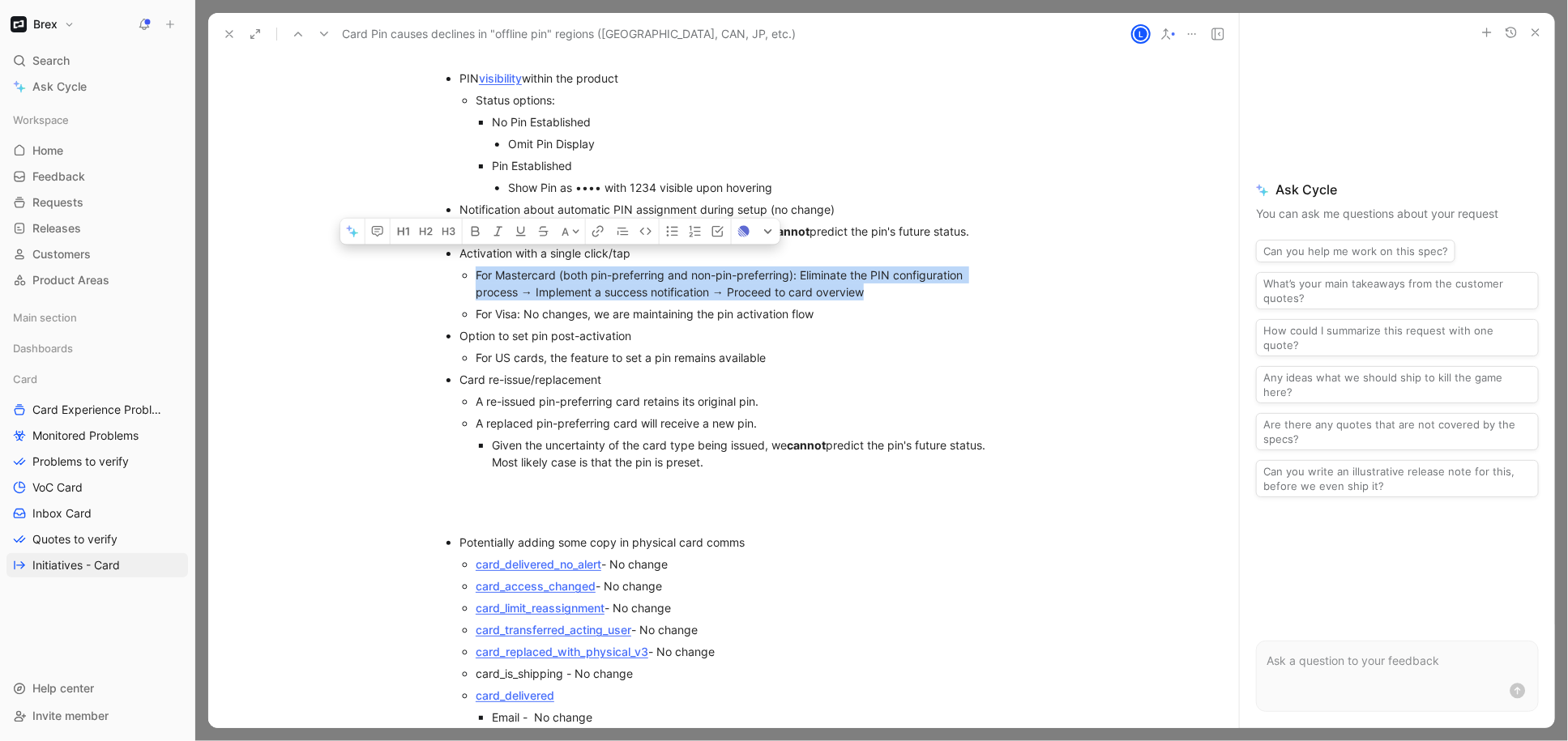
click at [551, 271] on div "For Mastercard (both pin-preferring and non-pin-preferring): Eliminate the PIN …" at bounding box center [739, 284] width 529 height 34
click at [724, 328] on div "Option to set pin post-activation" at bounding box center [732, 336] width 545 height 17
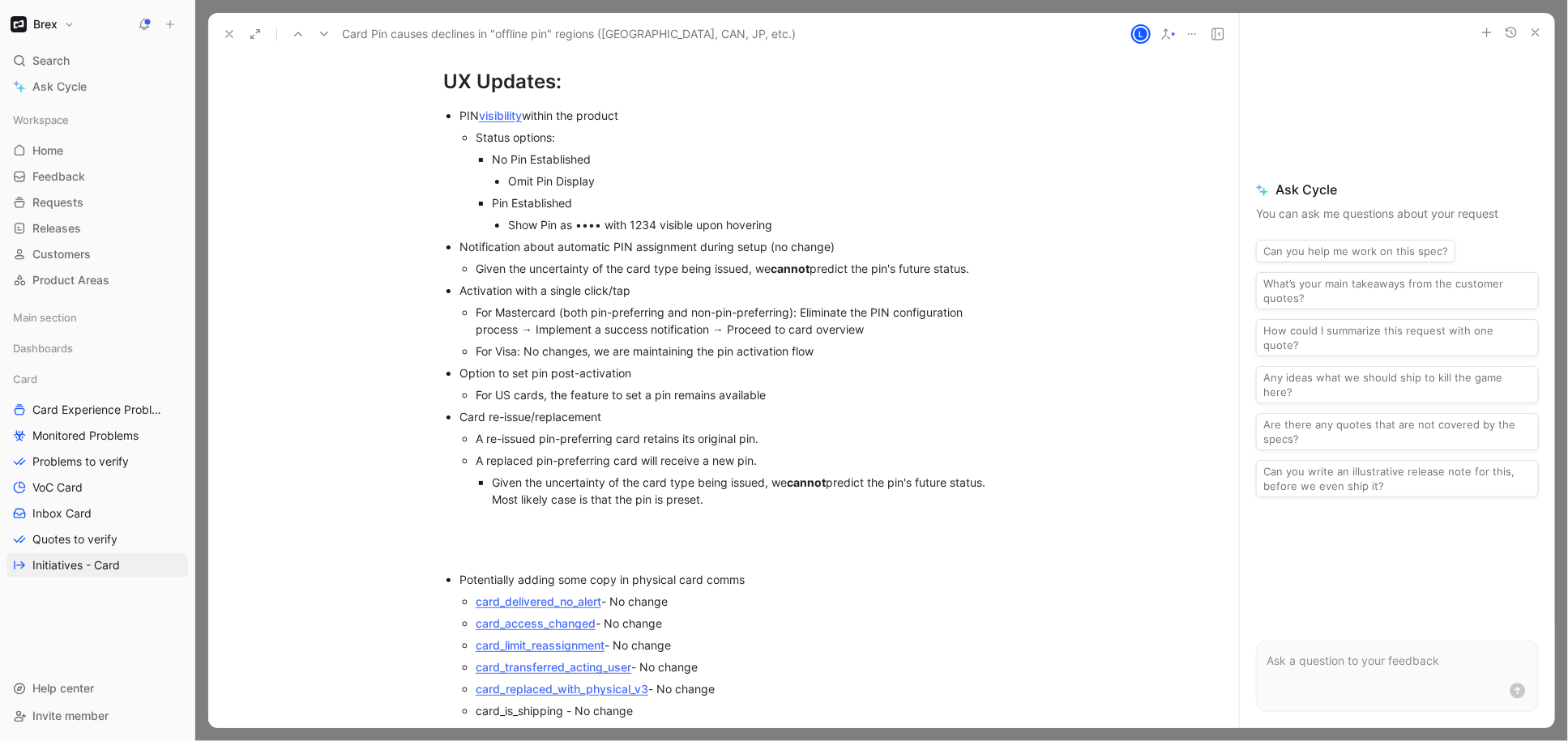
scroll to position [4366, 0]
click at [598, 263] on div "Given the uncertainty of the card type being issued, we cannot predict the pin'…" at bounding box center [739, 271] width 529 height 17
click at [578, 285] on div "Activation with a single click/tap" at bounding box center [732, 293] width 545 height 17
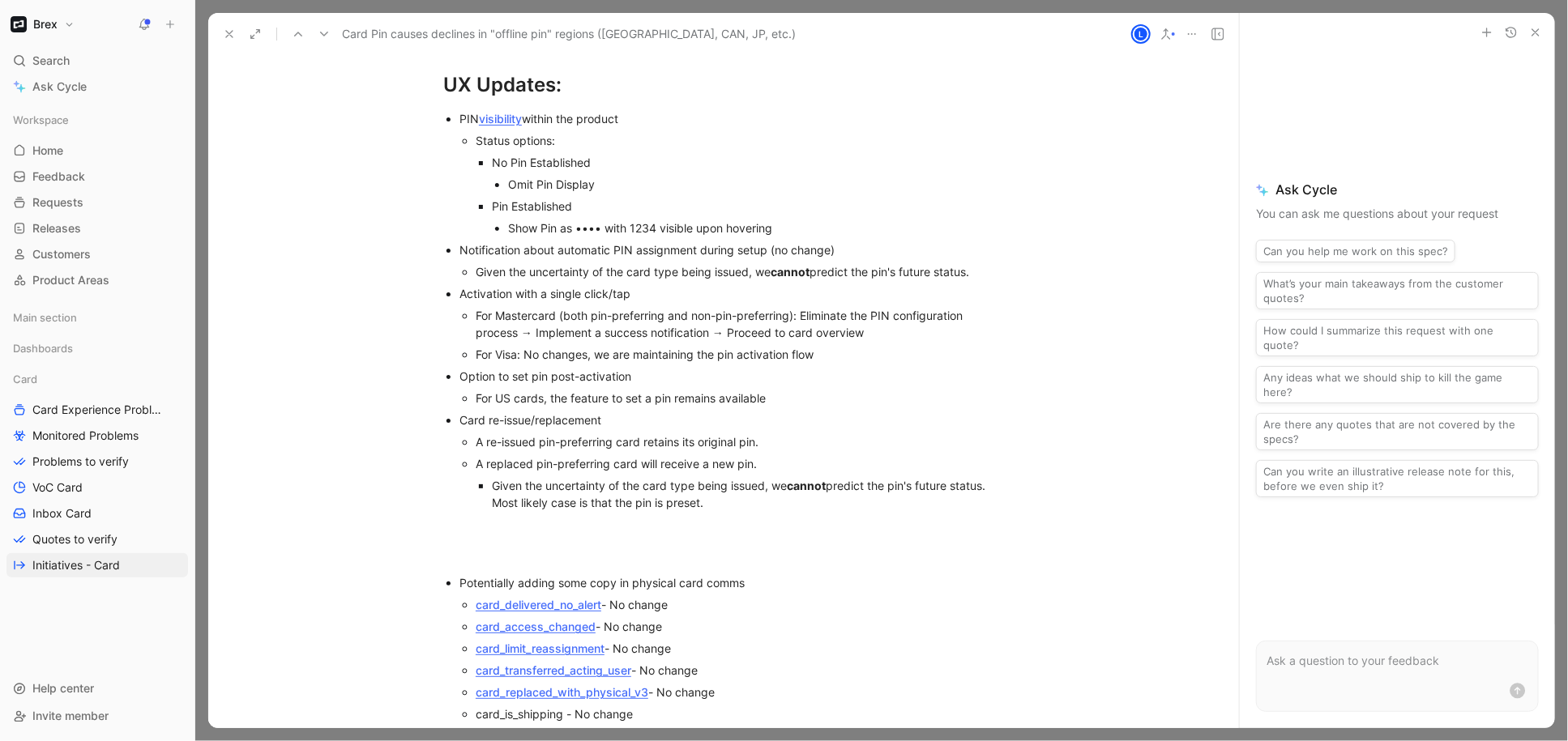
click at [474, 368] on div "Option to set pin post-activation" at bounding box center [732, 376] width 545 height 17
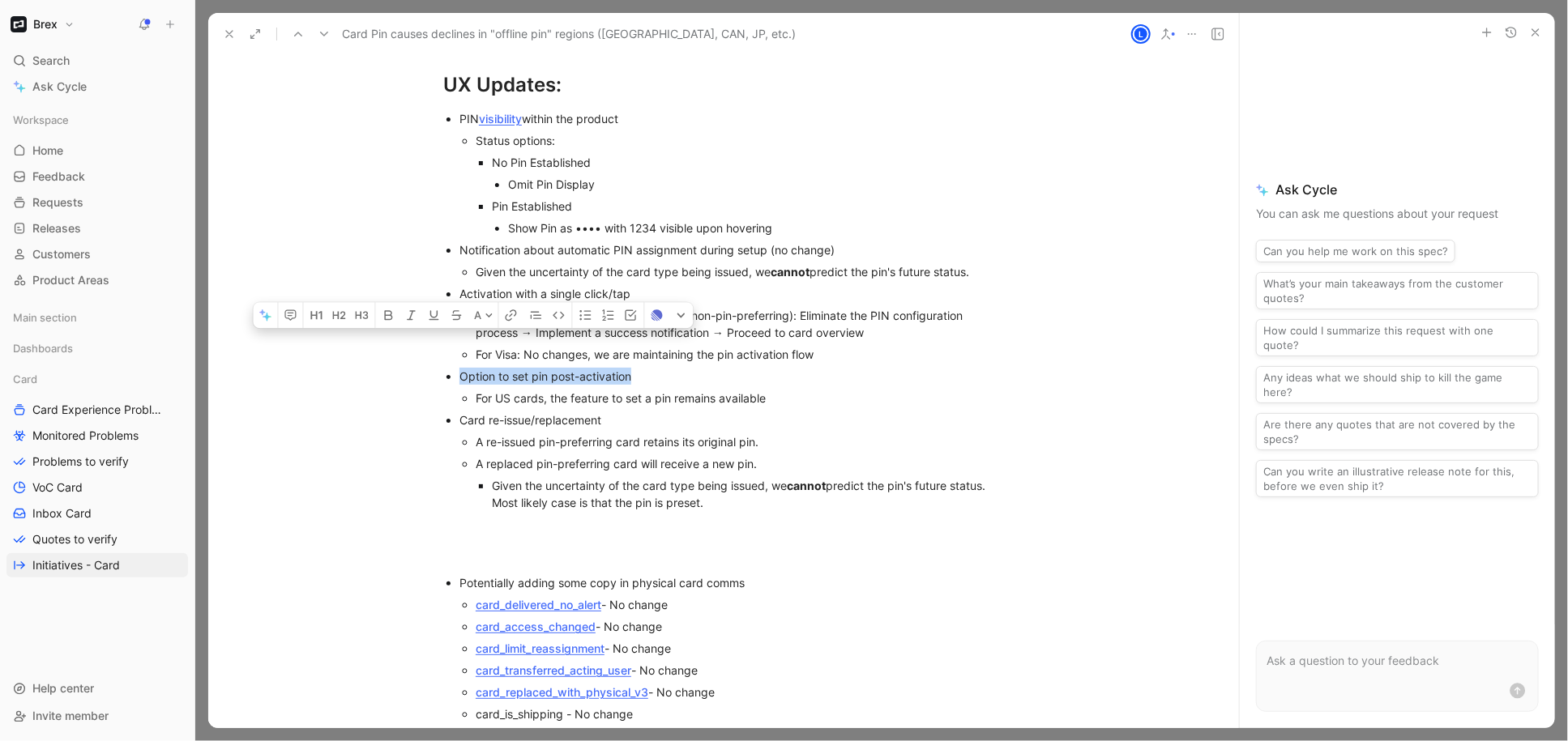
click at [474, 368] on div "Option to set pin post-activation" at bounding box center [732, 376] width 545 height 17
click at [517, 390] on div "For US cards, the feature to set a pin remains available" at bounding box center [739, 398] width 529 height 17
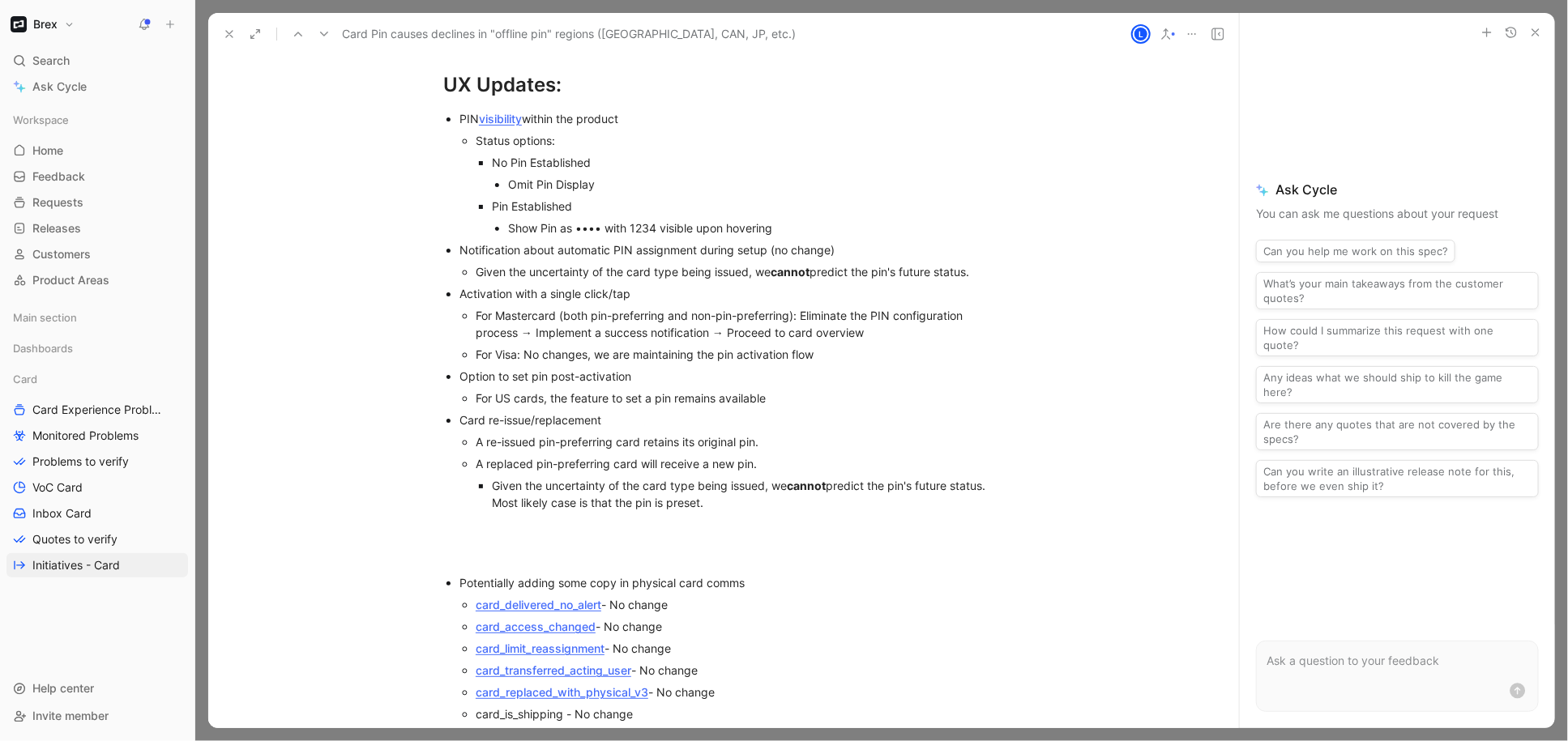
click at [518, 390] on div "For US cards, the feature to set a pin remains available" at bounding box center [739, 398] width 529 height 17
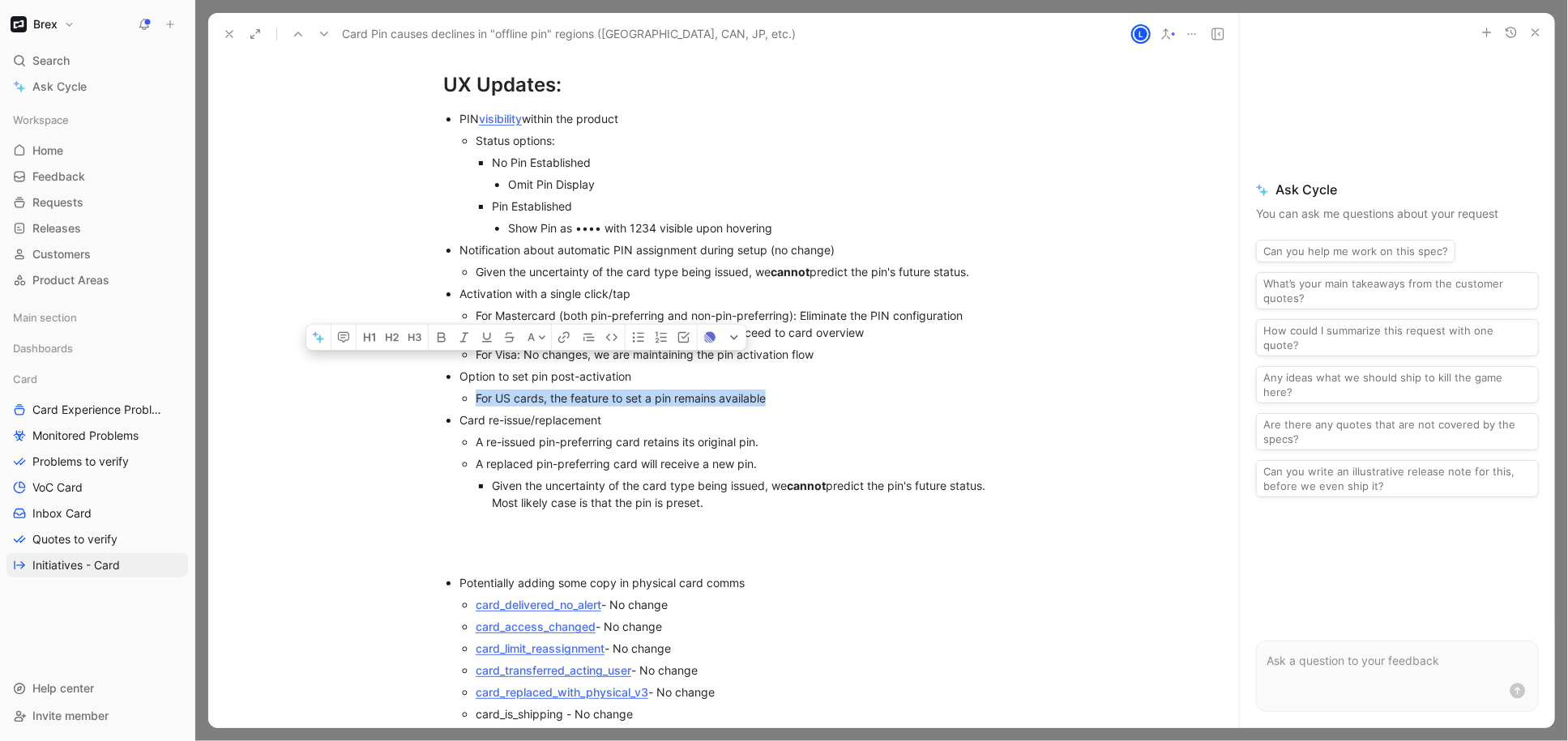
click at [518, 390] on div "For US cards, the feature to set a pin remains available" at bounding box center [739, 398] width 529 height 17
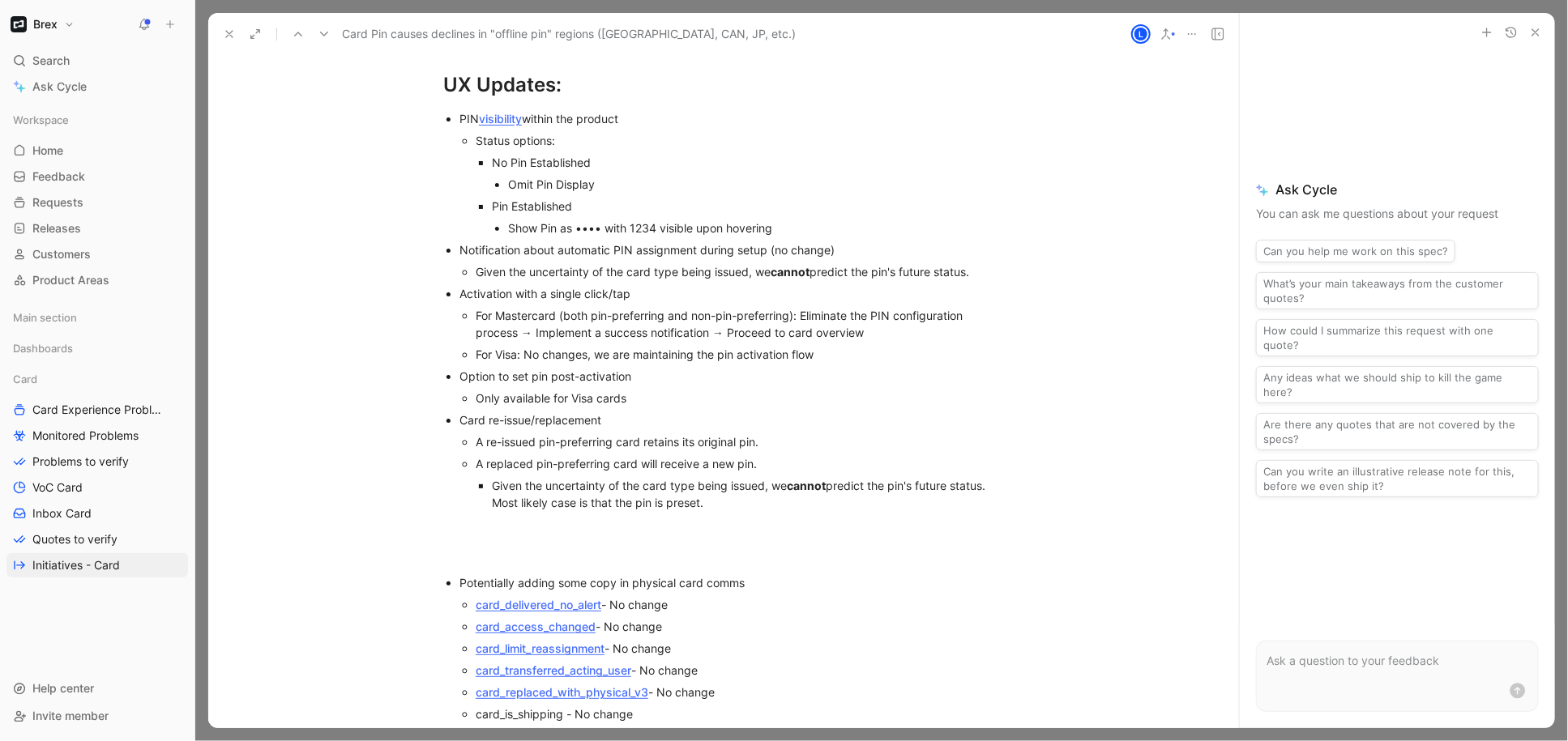
click at [619, 433] on div "A re-issued pin-preferring card retains its original pin." at bounding box center [739, 442] width 529 height 17
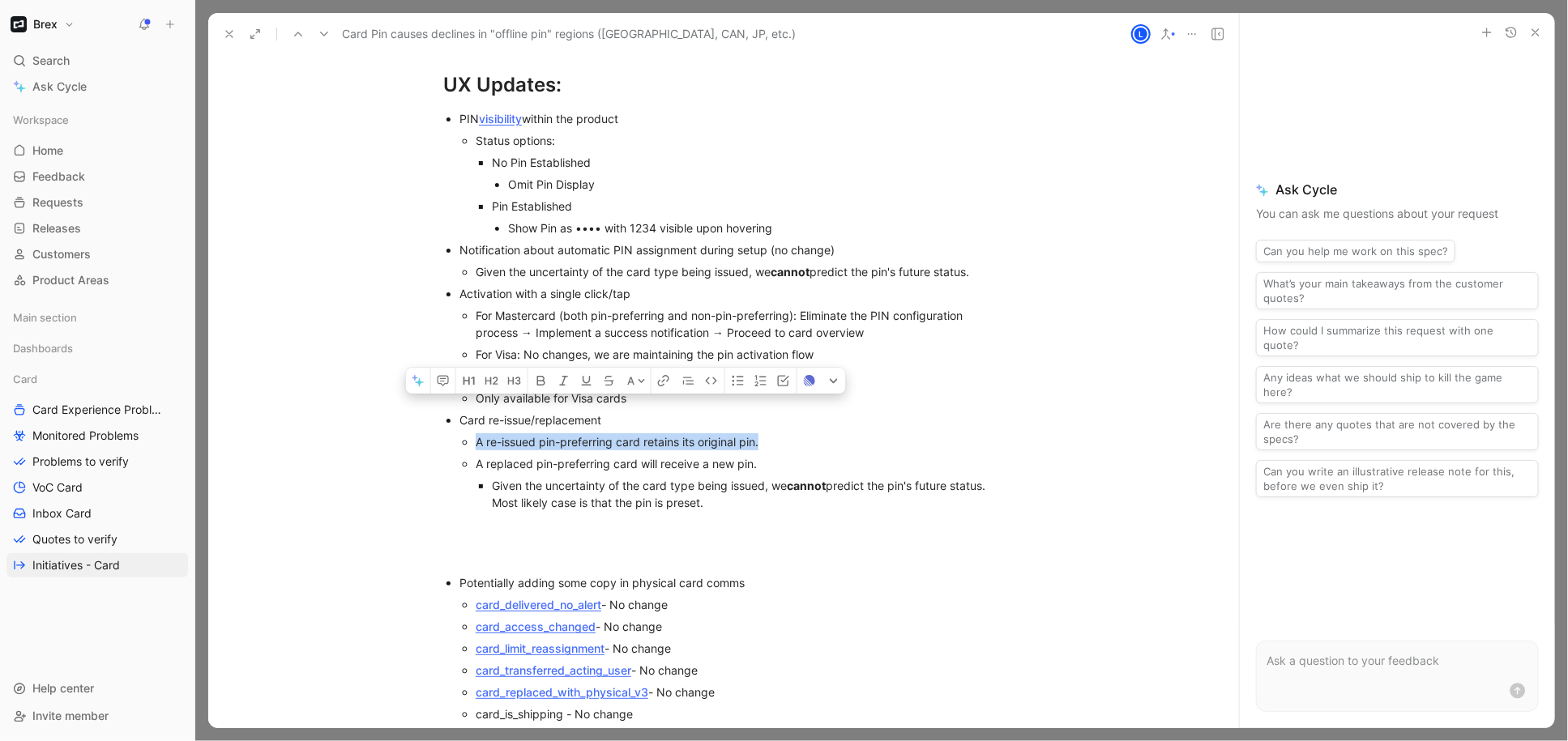
click at [619, 433] on div "A re-issued pin-preferring card retains its original pin." at bounding box center [739, 442] width 529 height 17
click at [567, 455] on div "A replaced pin-preferring card will receive a new pin." at bounding box center [739, 464] width 529 height 17
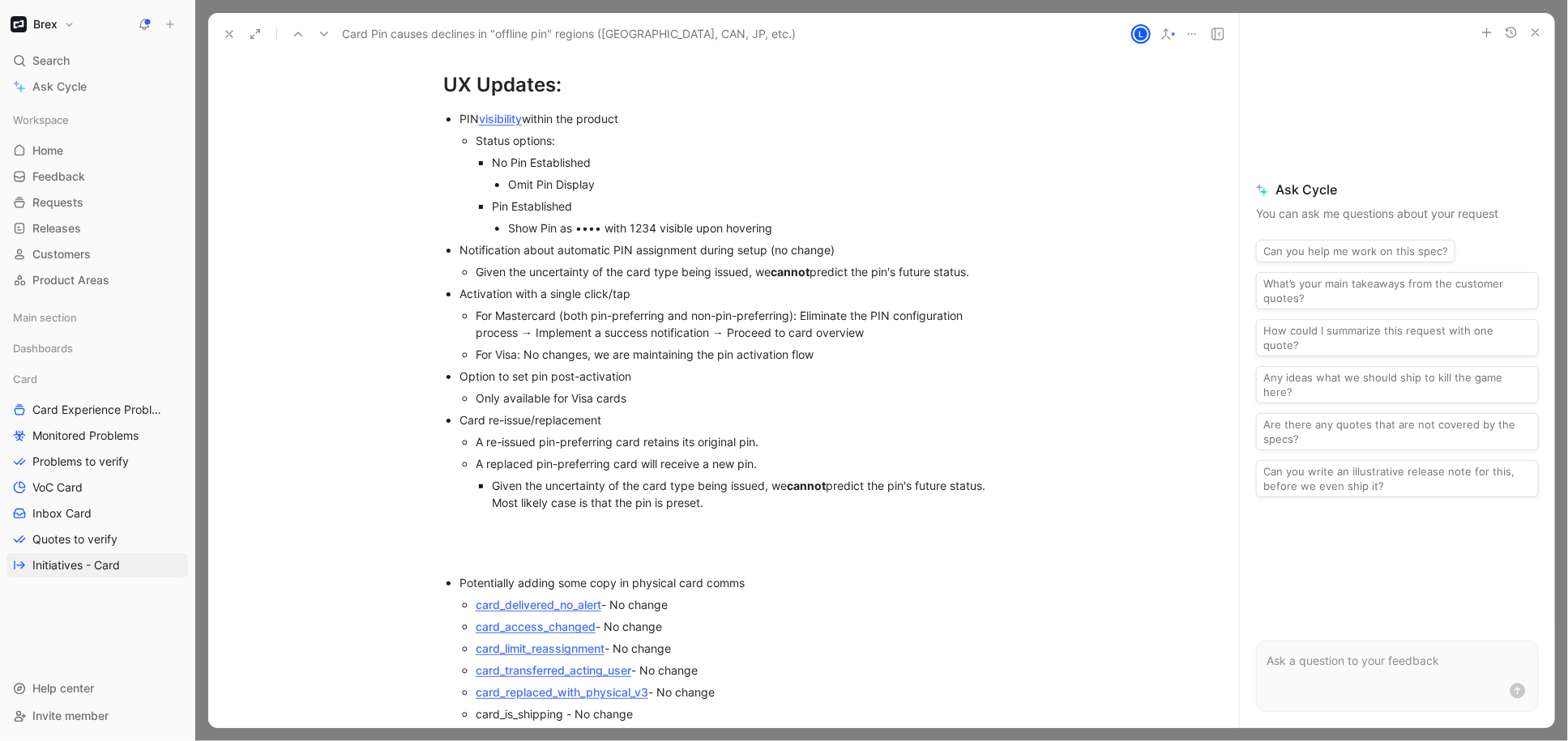
click at [567, 455] on div "A replaced pin-preferring card will receive a new pin." at bounding box center [739, 464] width 529 height 17
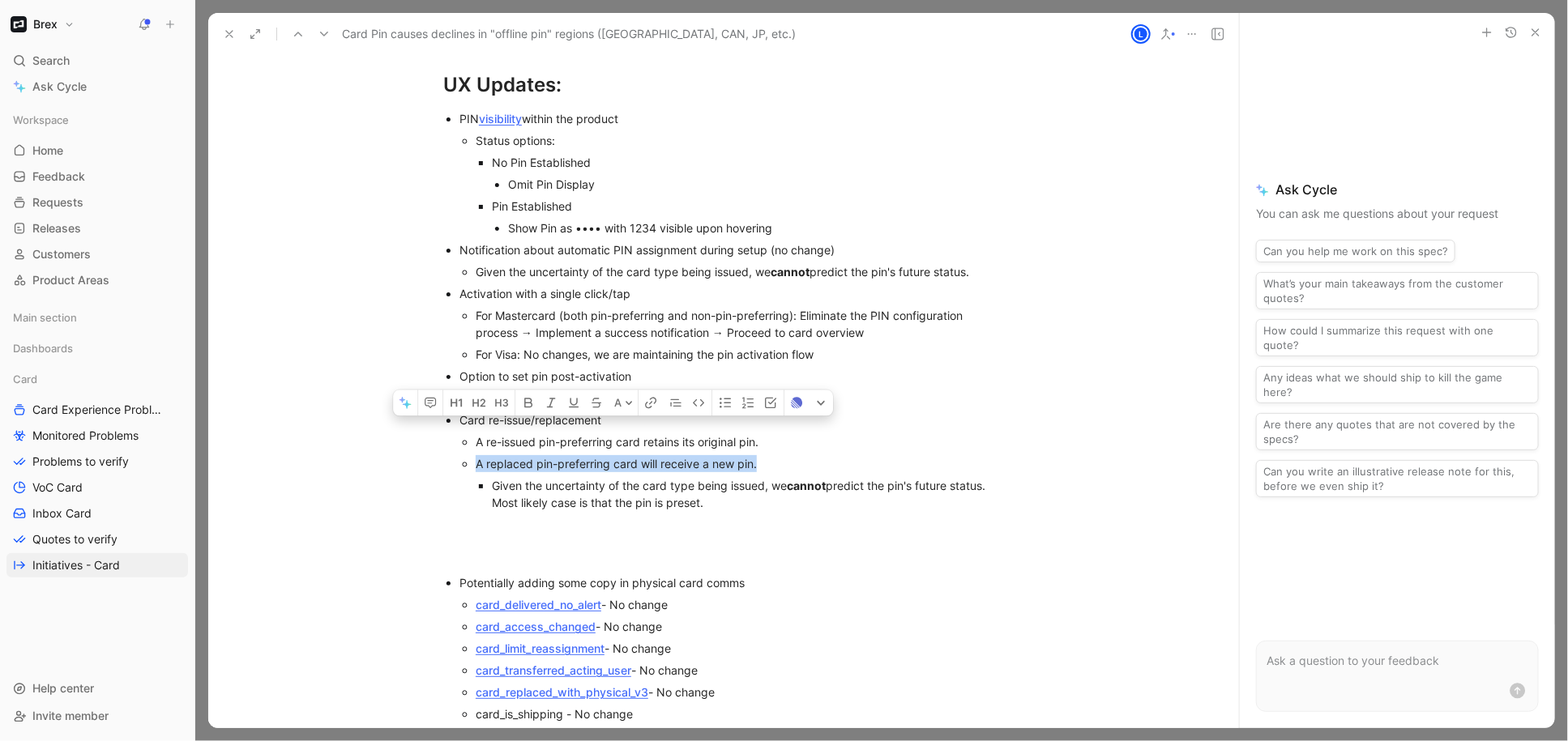
click at [568, 455] on div "A replaced pin-preferring card will receive a new pin." at bounding box center [739, 464] width 529 height 17
click at [553, 477] on div "Given the uncertainty of the card type being issued, we cannot predict the pin'…" at bounding box center [748, 494] width 513 height 34
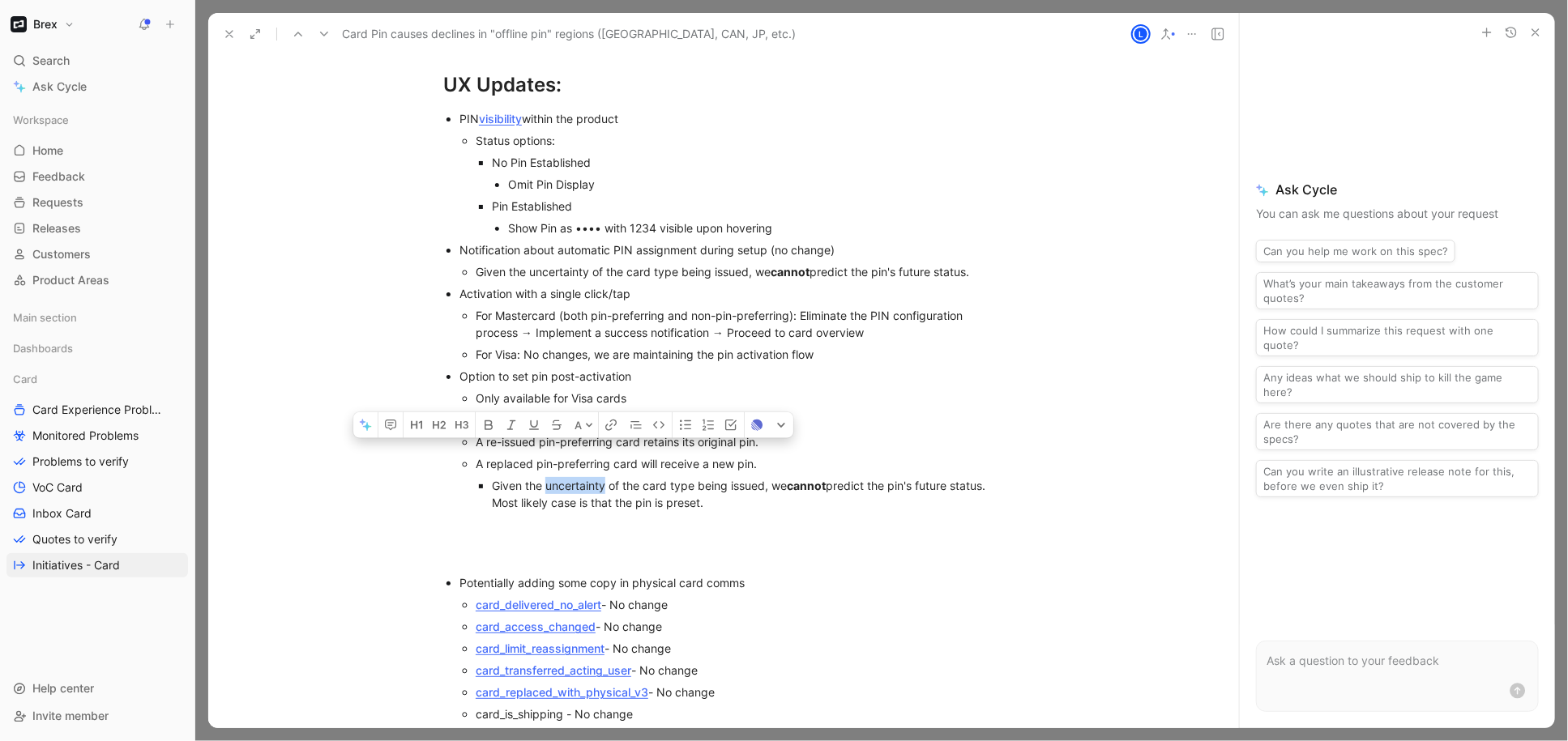
click at [553, 477] on div "Given the uncertainty of the card type being issued, we cannot predict the pin'…" at bounding box center [748, 494] width 513 height 34
click at [554, 477] on div "Given the uncertainty of the card type being issued, we cannot predict the pin'…" at bounding box center [748, 494] width 513 height 34
click at [563, 477] on div "Given the uncertainty of the card type being issued, we cannot predict the pin'…" at bounding box center [748, 494] width 513 height 34
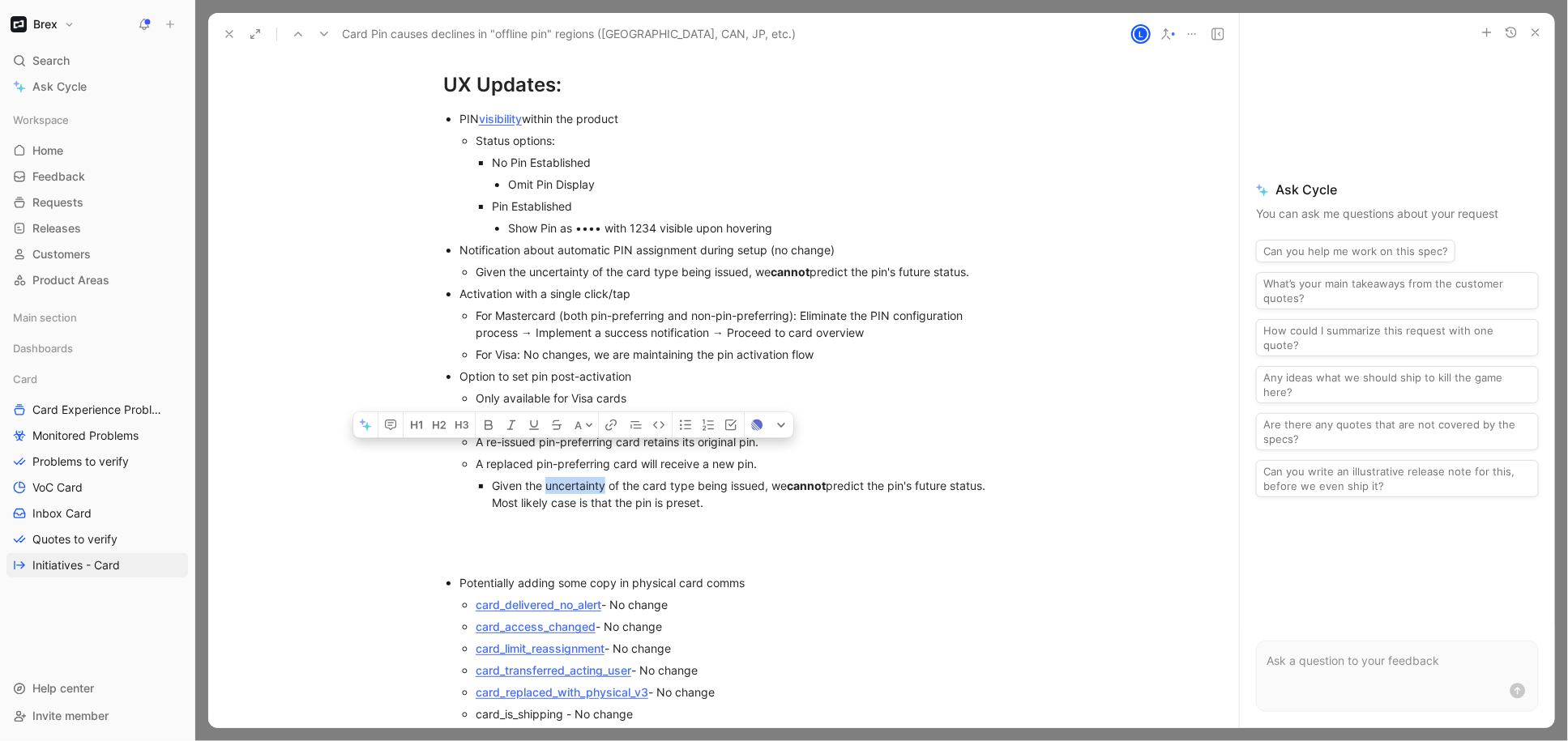
click at [563, 477] on div "Given the uncertainty of the card type being issued, we cannot predict the pin'…" at bounding box center [748, 494] width 513 height 34
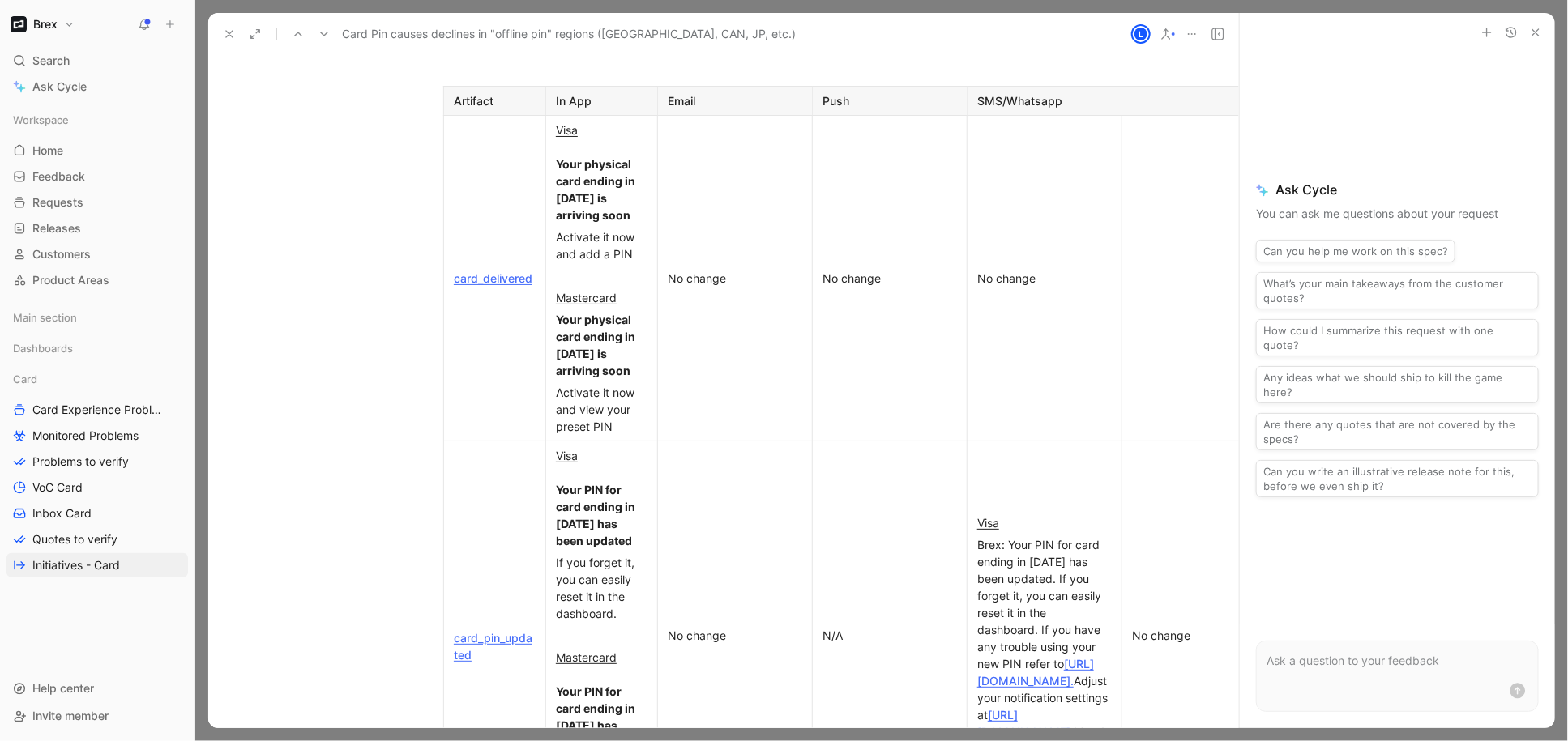
scroll to position [5612, 0]
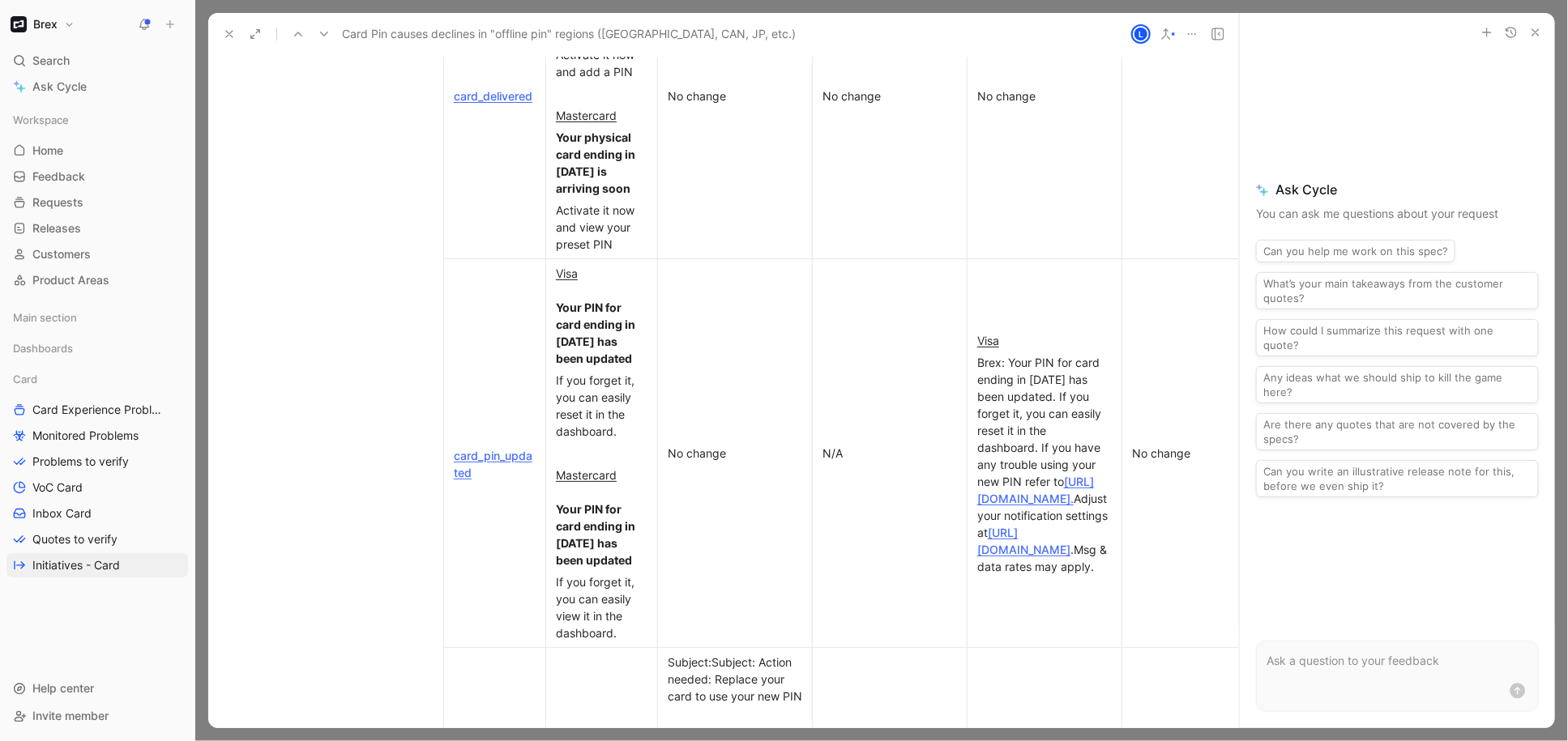
click at [569, 305] on strong "Your PIN for card ending in [DATE] has been updated" at bounding box center [596, 333] width 82 height 65
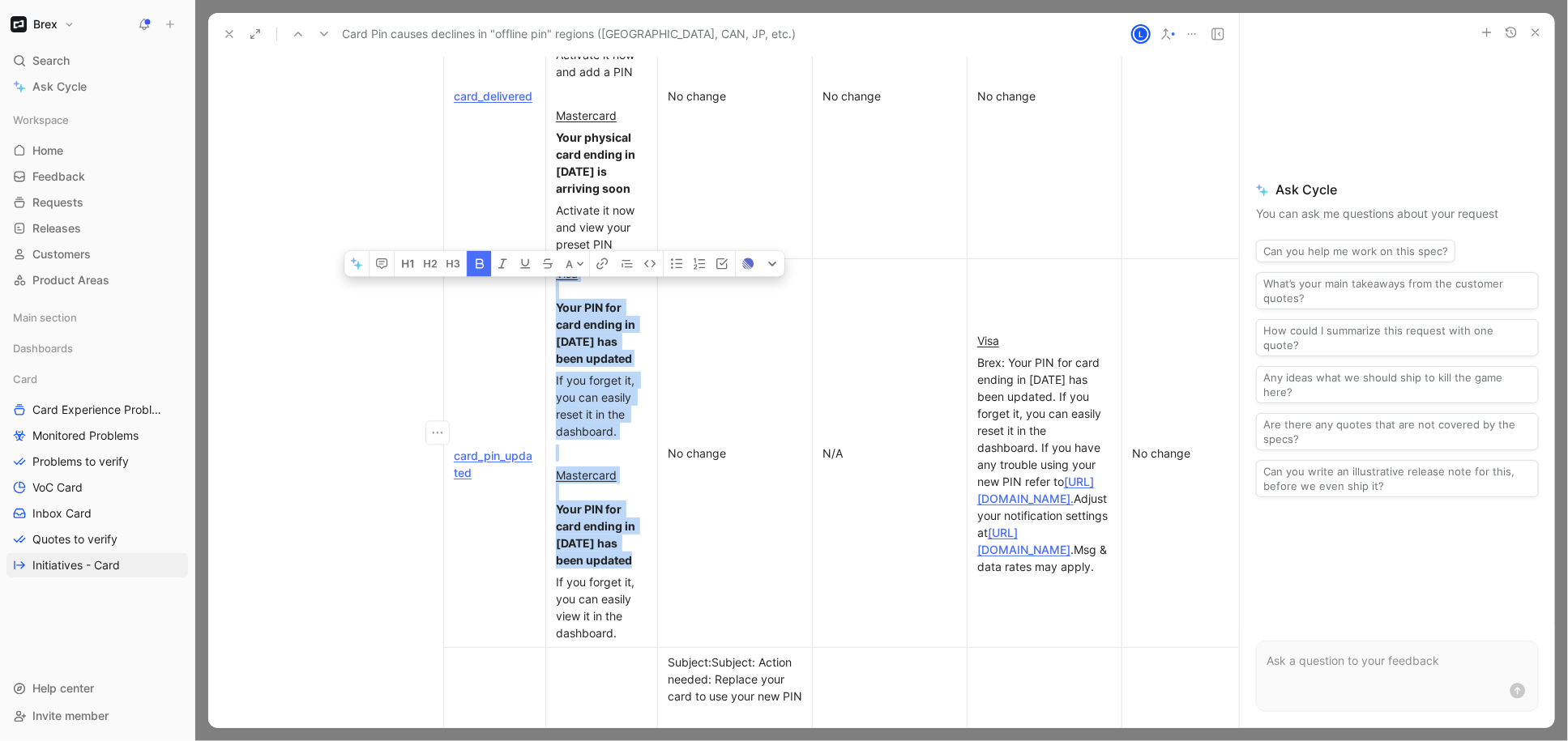
click at [569, 305] on strong "Your PIN for card ending in [DATE] has been updated" at bounding box center [596, 333] width 82 height 65
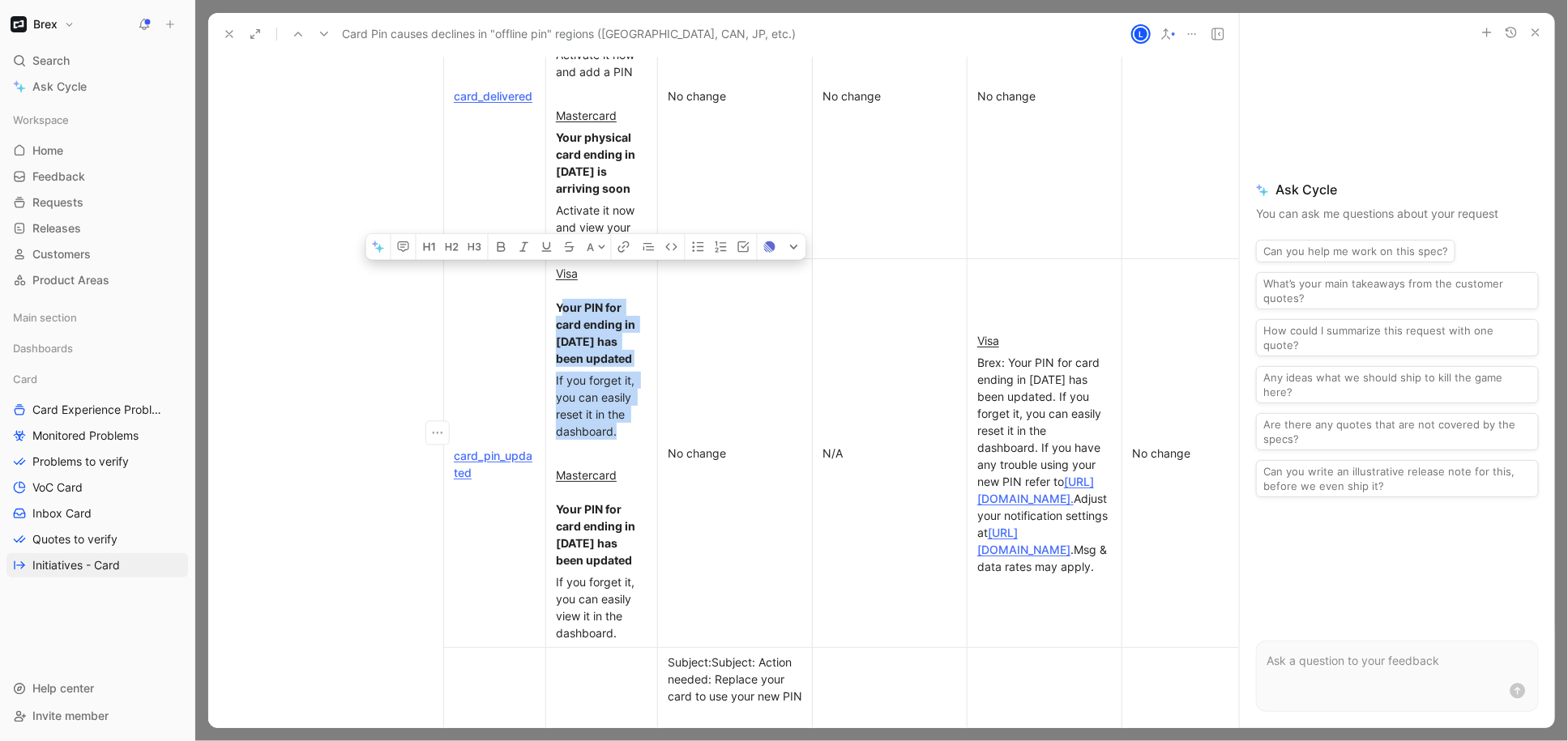
drag, startPoint x: 561, startPoint y: 285, endPoint x: 617, endPoint y: 409, distance: 136.1
click at [617, 409] on td "Visa Your PIN for card ending in [DATE] has been updated If you forget it, you …" at bounding box center [601, 453] width 111 height 389
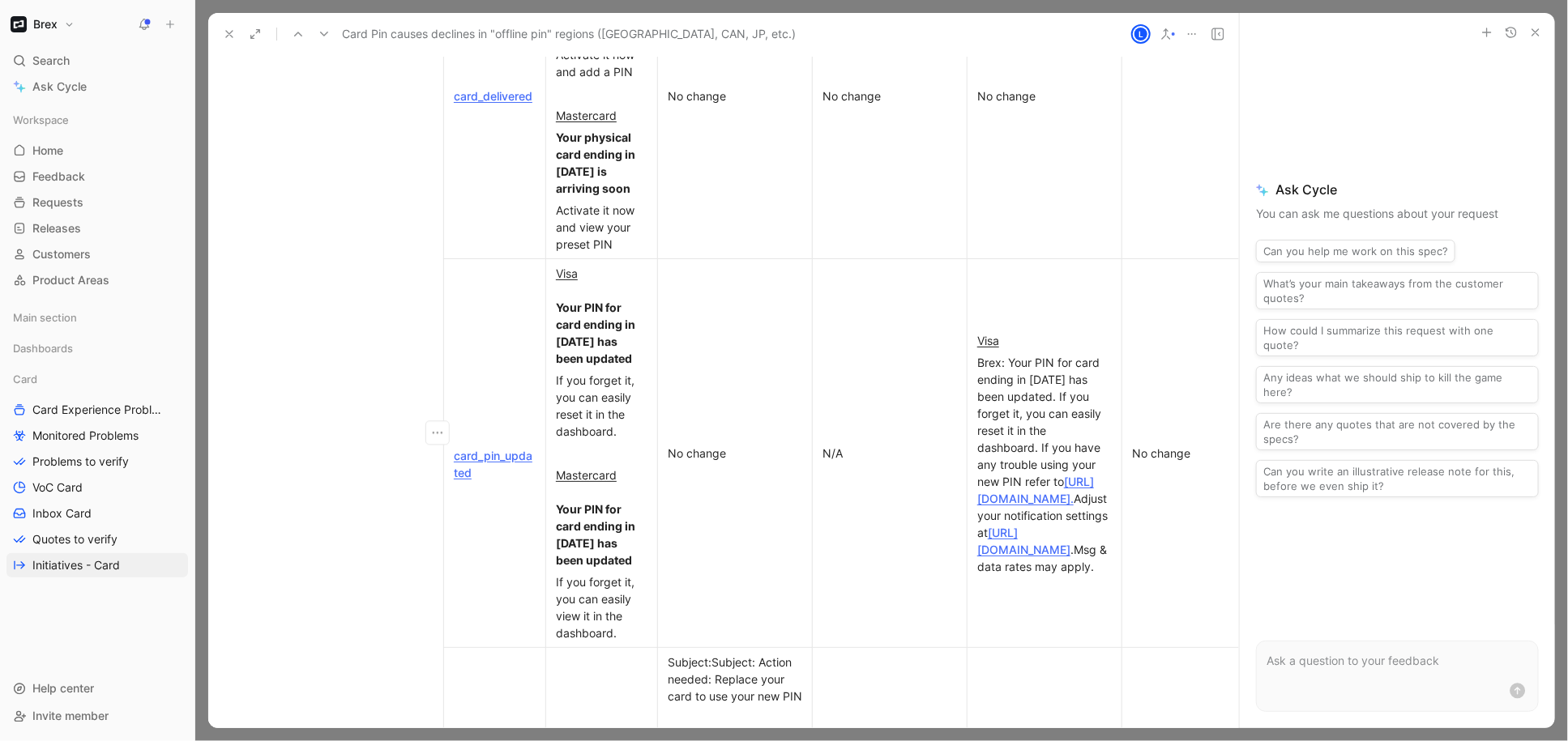
click at [617, 411] on div "If you forget it, you can easily reset it in the dashboard." at bounding box center [601, 405] width 91 height 68
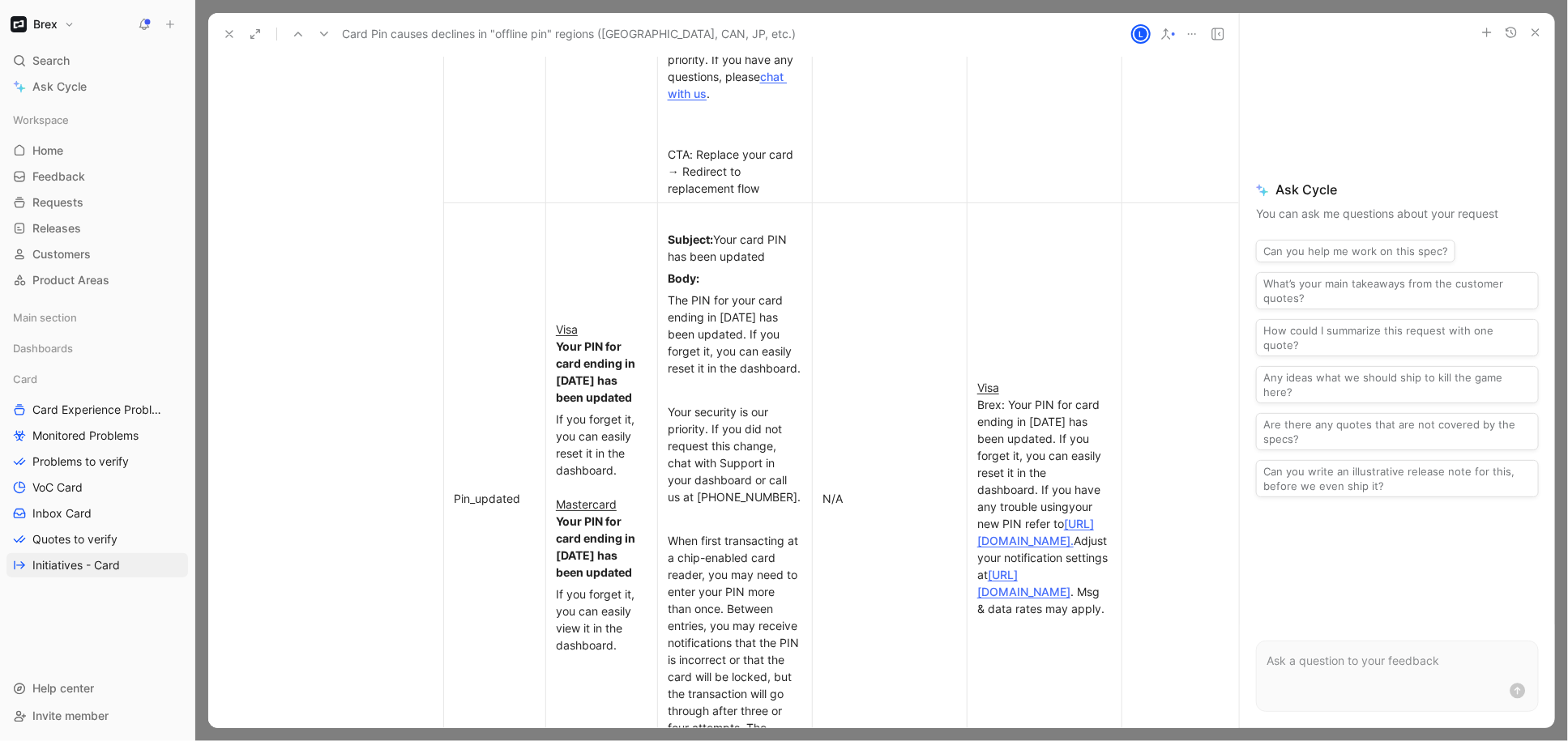
scroll to position [6665, 0]
